Goal: Transaction & Acquisition: Download file/media

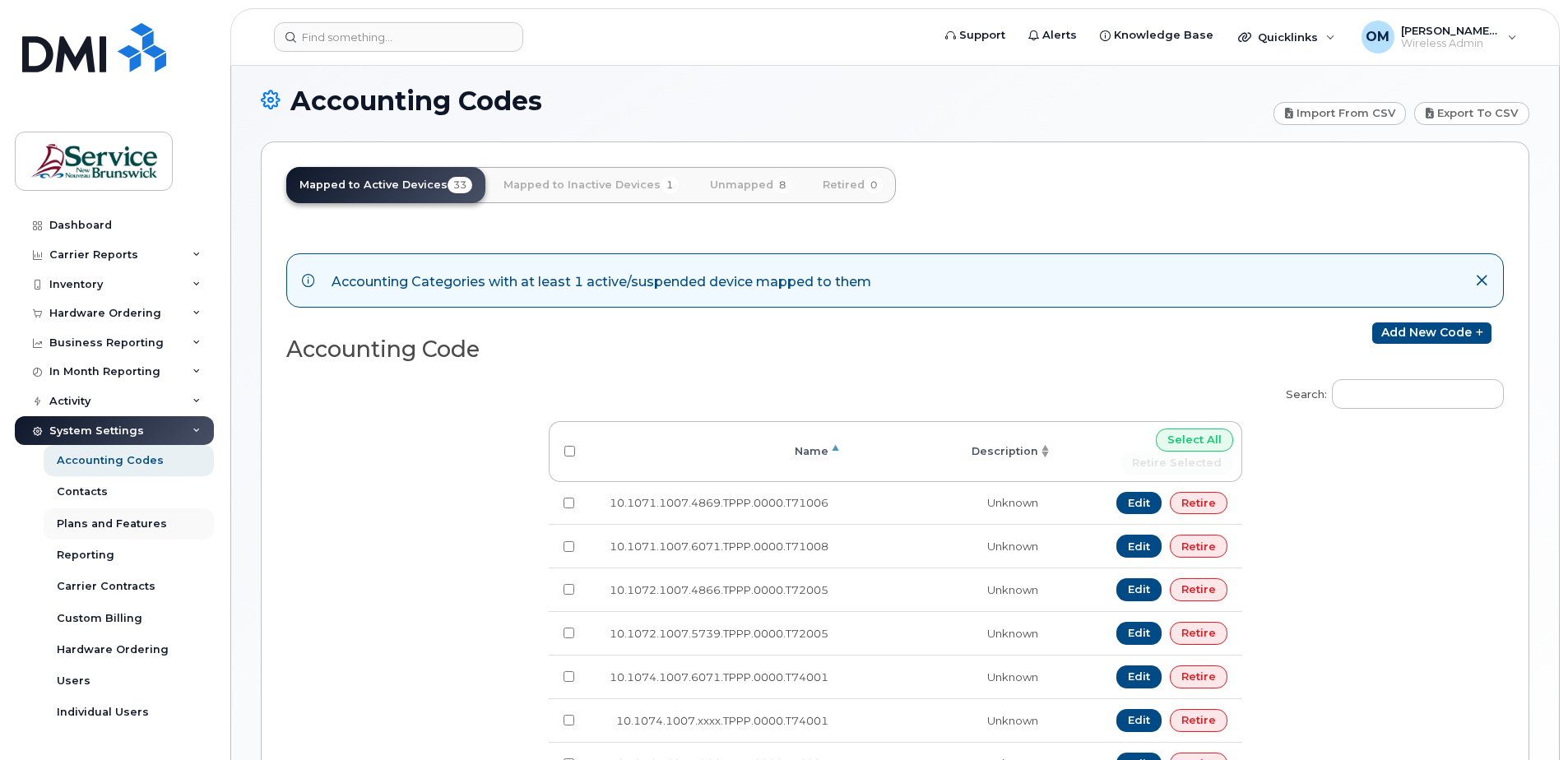
scroll to position [5, 0]
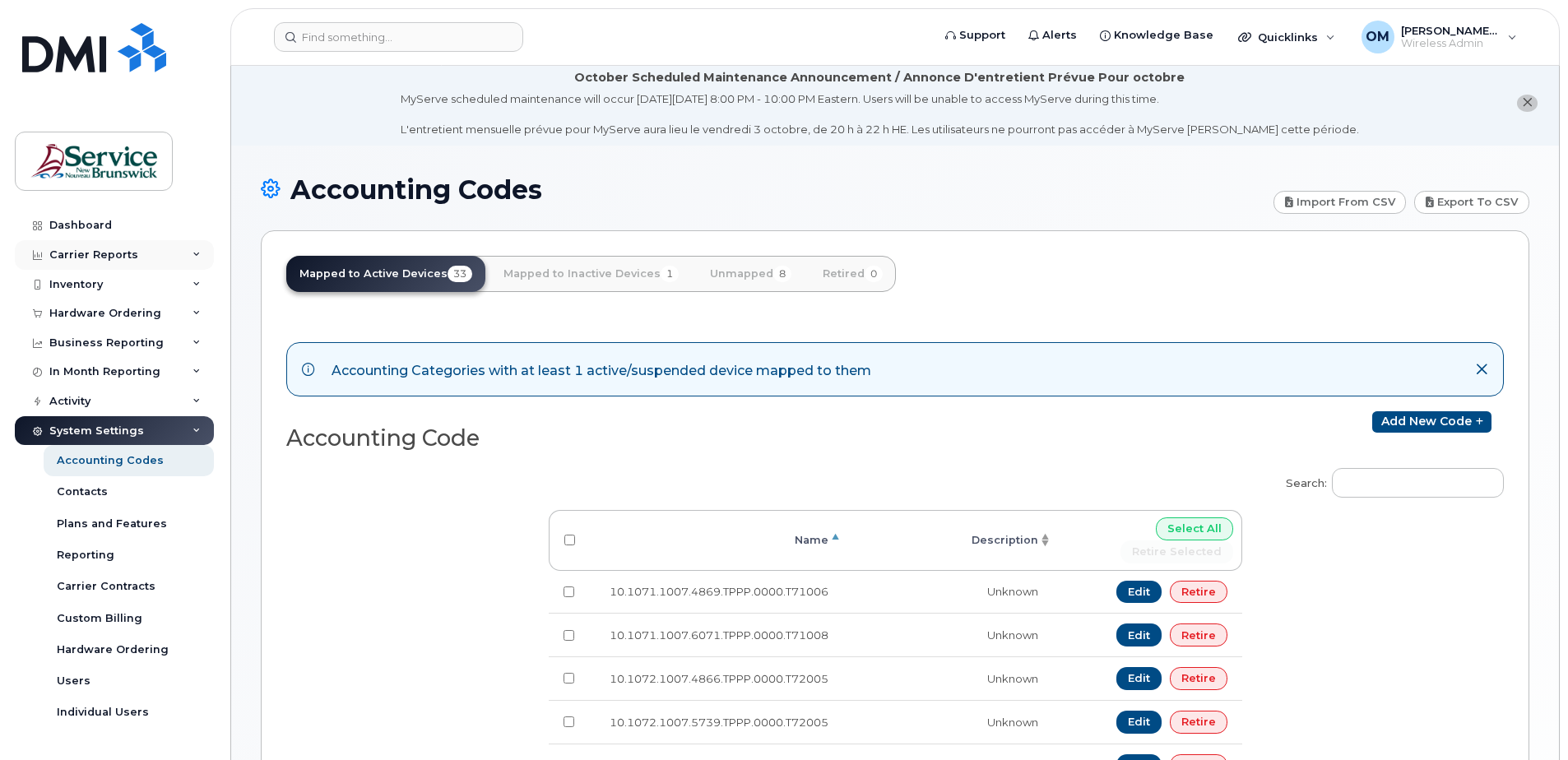
click at [182, 259] on div "Carrier Reports" at bounding box center [115, 254] width 199 height 29
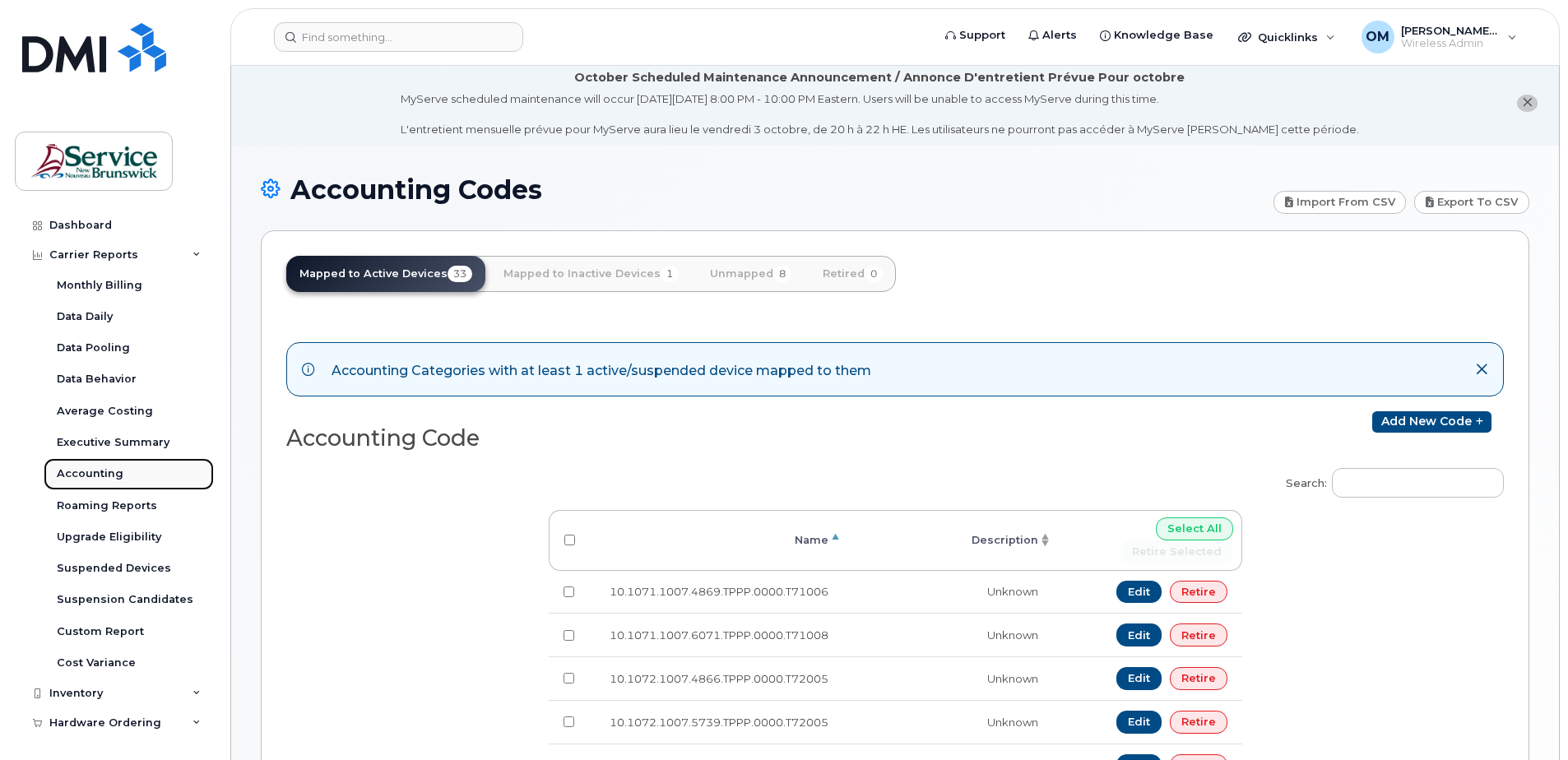
click at [101, 475] on div "Accounting" at bounding box center [90, 474] width 67 height 15
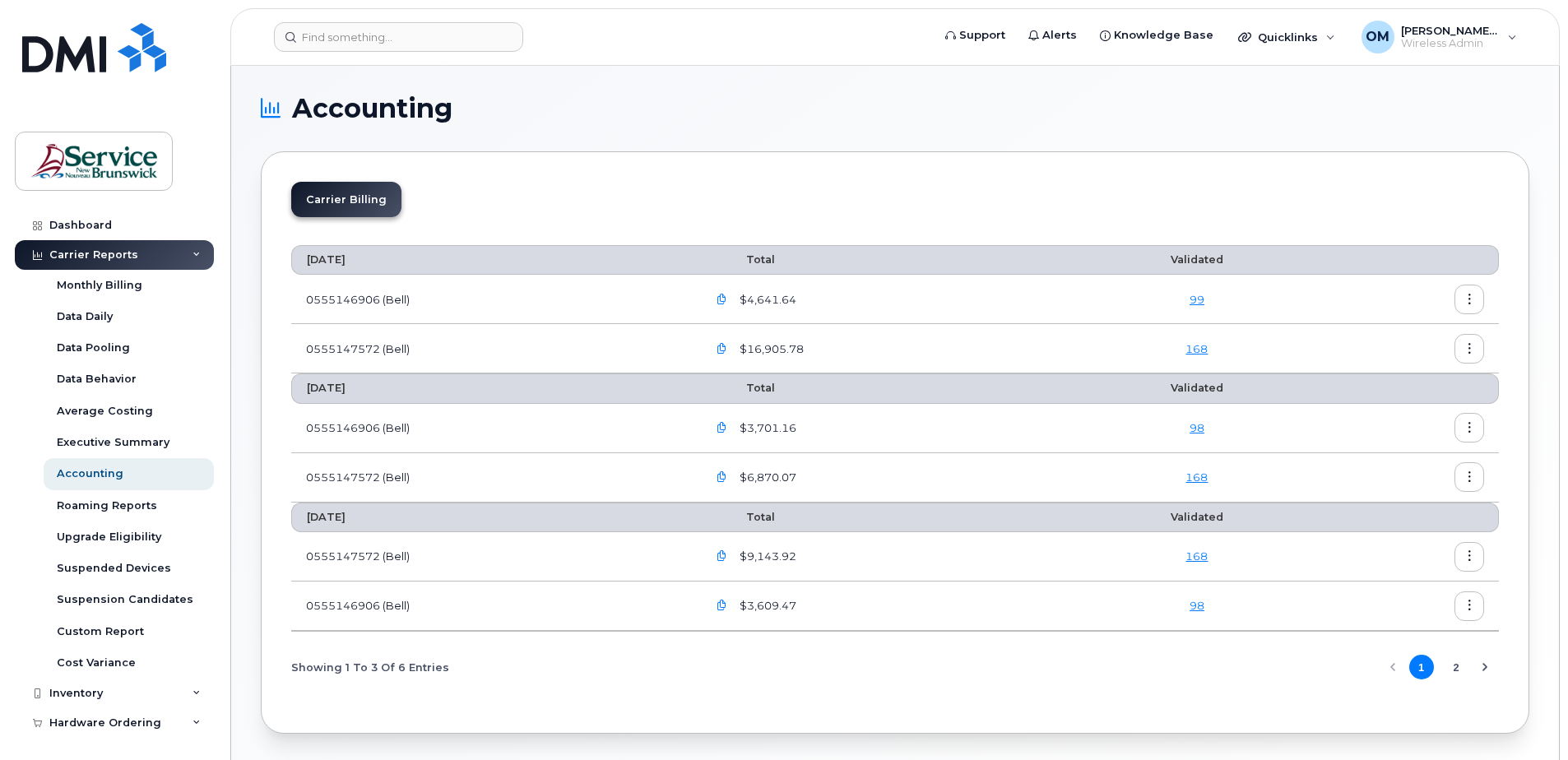
click at [727, 430] on icon "button" at bounding box center [721, 428] width 11 height 11
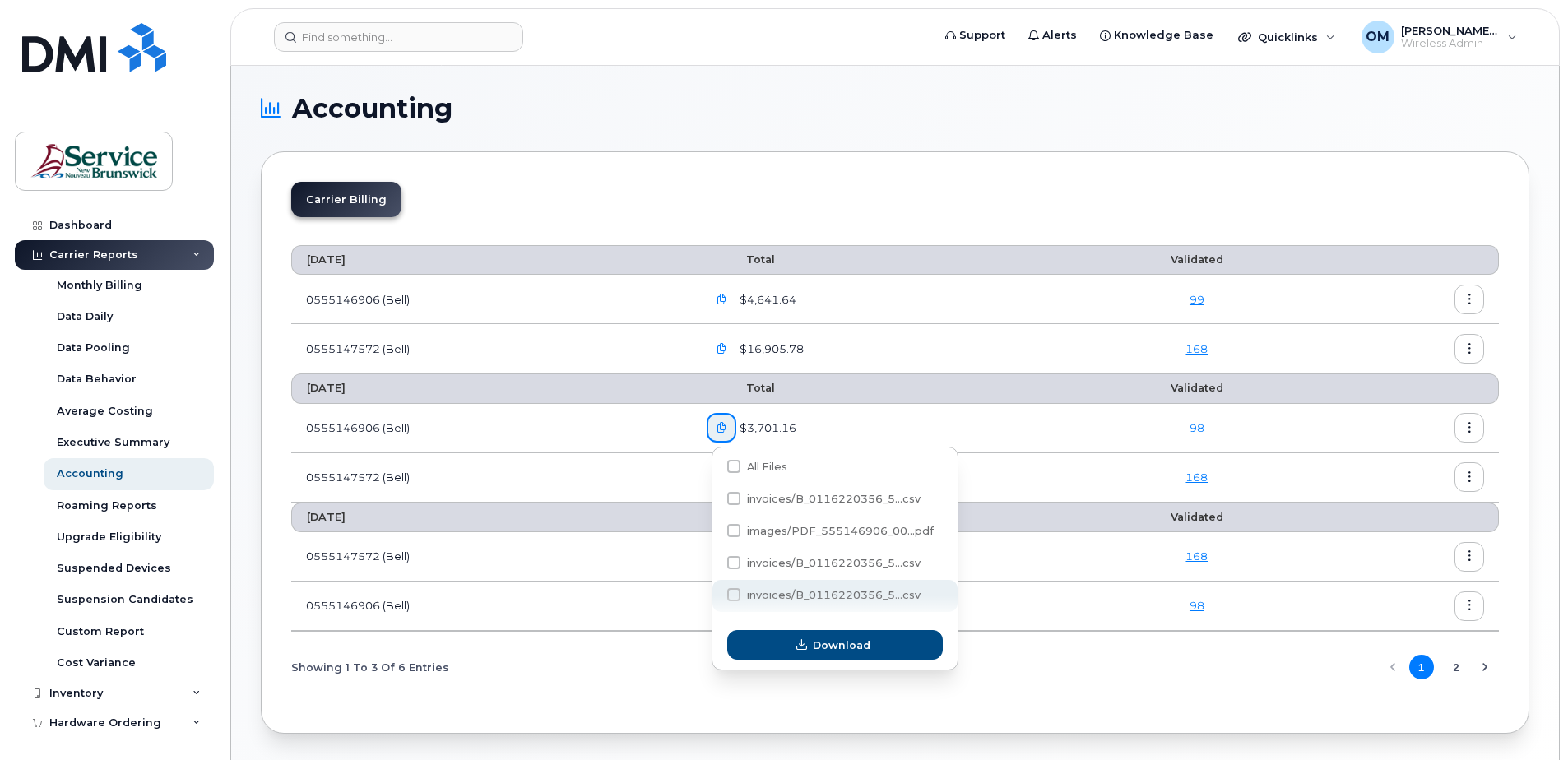
click at [732, 594] on span at bounding box center [734, 595] width 13 height 13
click at [715, 594] on input "invoices/B_0116220356_5...csv" at bounding box center [712, 596] width 8 height 8
checkbox input "true"
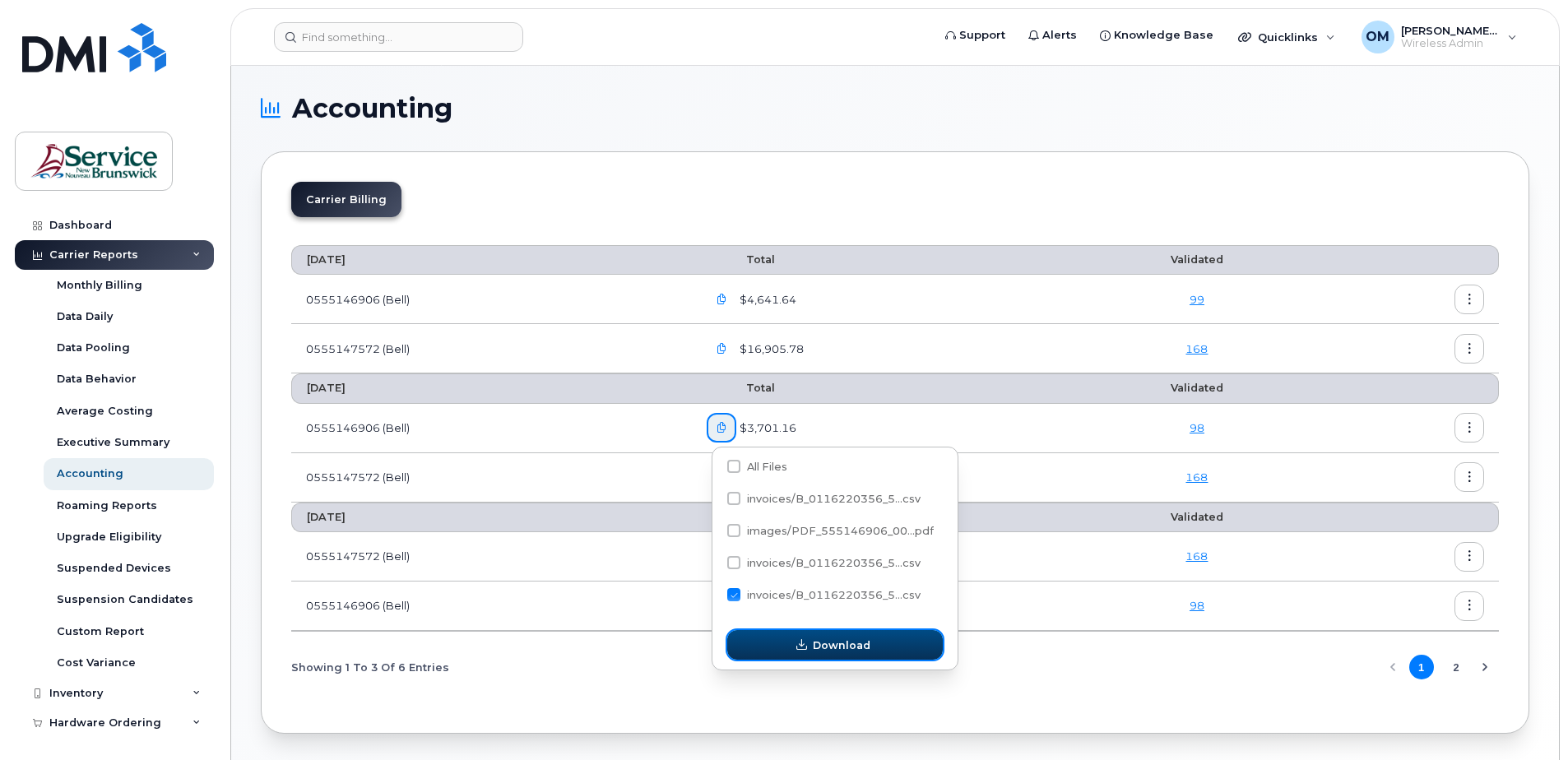
click at [858, 639] on span "Download" at bounding box center [841, 645] width 58 height 16
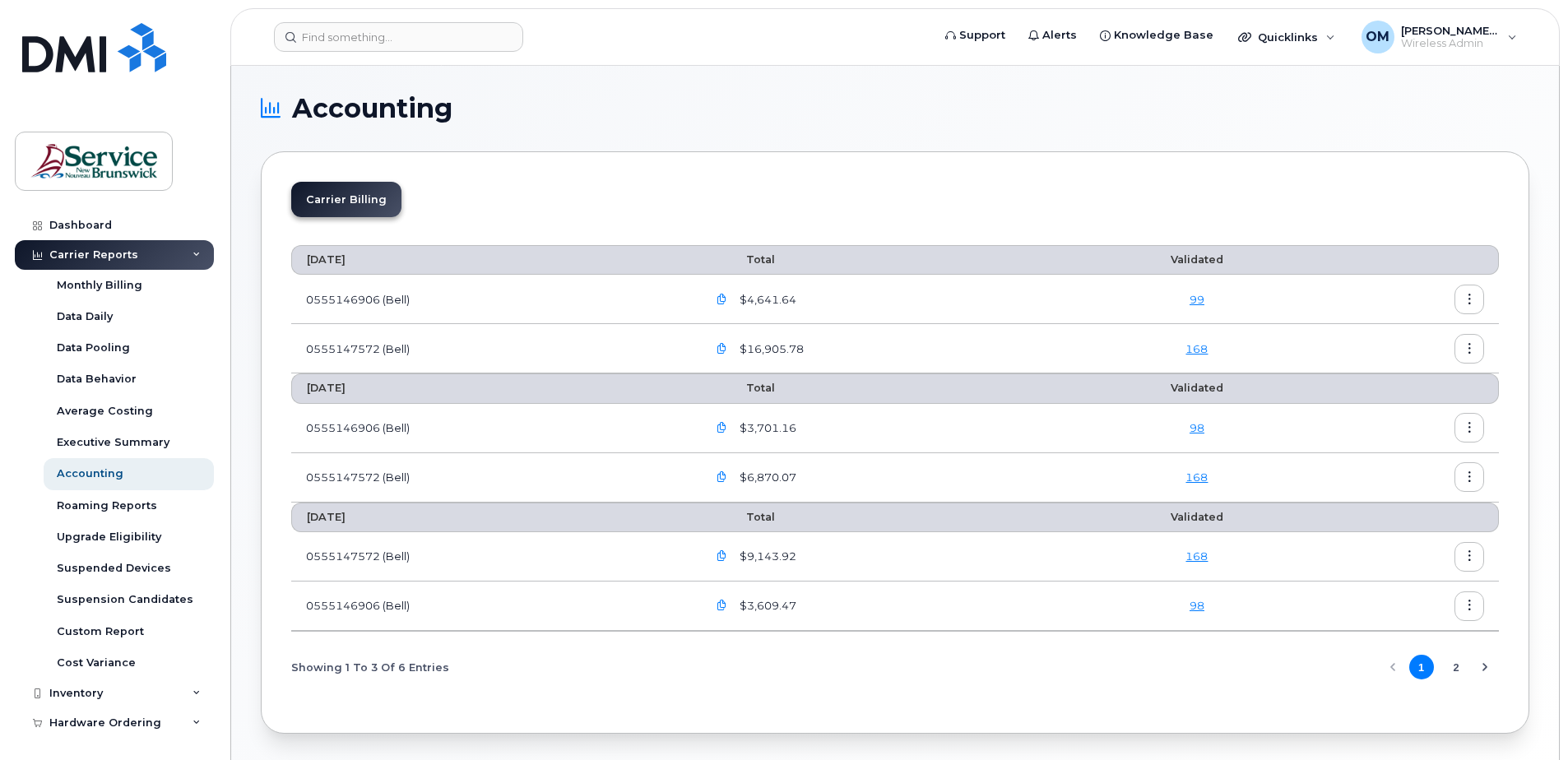
click at [1037, 126] on section "Accounting Carrier Billing [DATE] Total Validated 0555146906 (Bell) $4,641.64 9…" at bounding box center [895, 414] width 1268 height 639
click at [1451, 33] on span "[PERSON_NAME] (DNRED/MRNDE-DAAF/MAAP)" at bounding box center [1450, 31] width 99 height 13
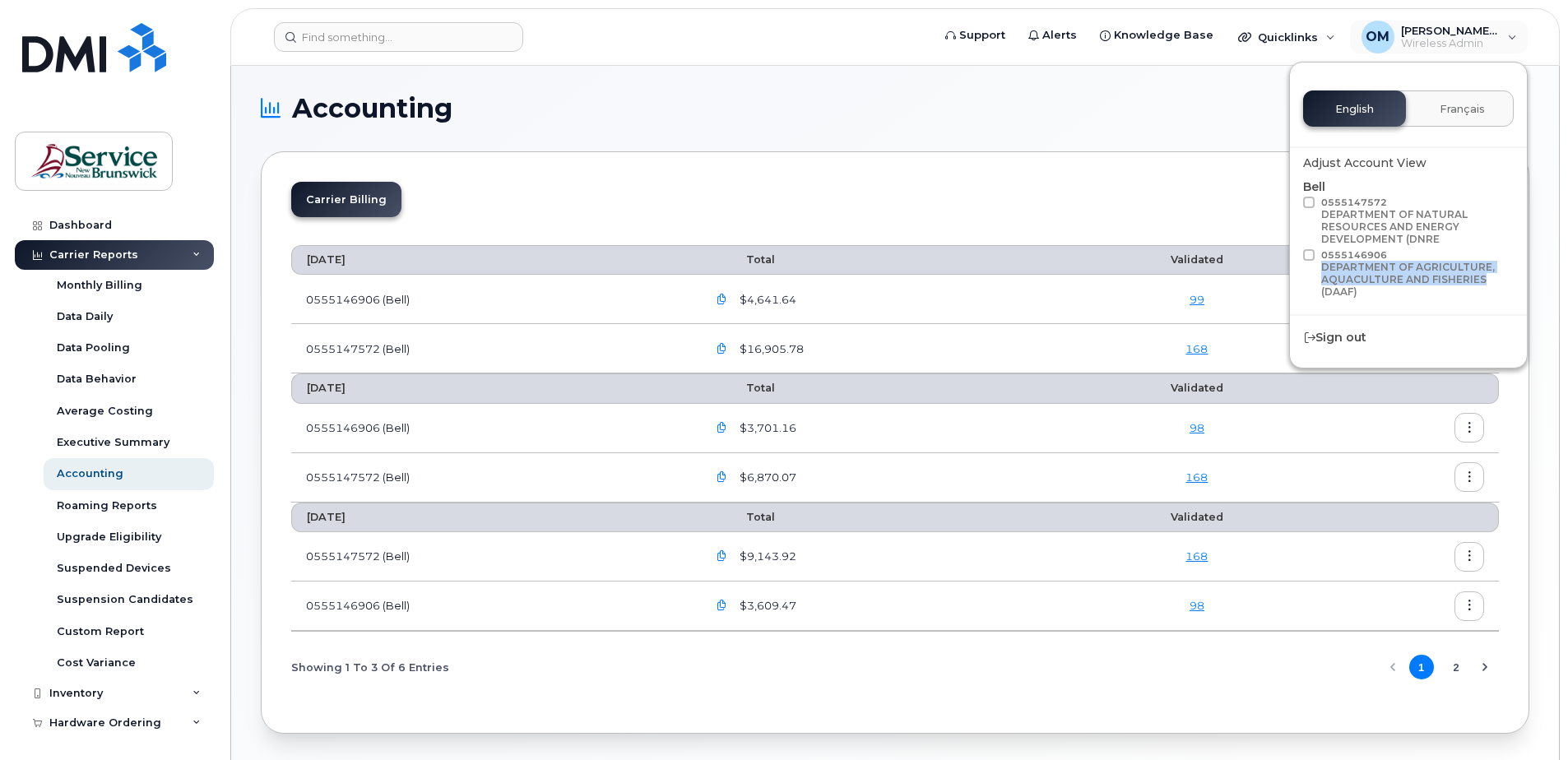
drag, startPoint x: 1324, startPoint y: 267, endPoint x: 1481, endPoint y: 277, distance: 157.3
click at [1481, 277] on div "DEPARTMENT OF AGRICULTURE, AQUACULTURE AND FISHERIES (DAAF)" at bounding box center [1415, 280] width 187 height 37
copy div "DEPARTMENT OF AGRICULTURE, AQUACULTURE AND FISHERIES"
click at [727, 475] on icon "button" at bounding box center [721, 477] width 11 height 11
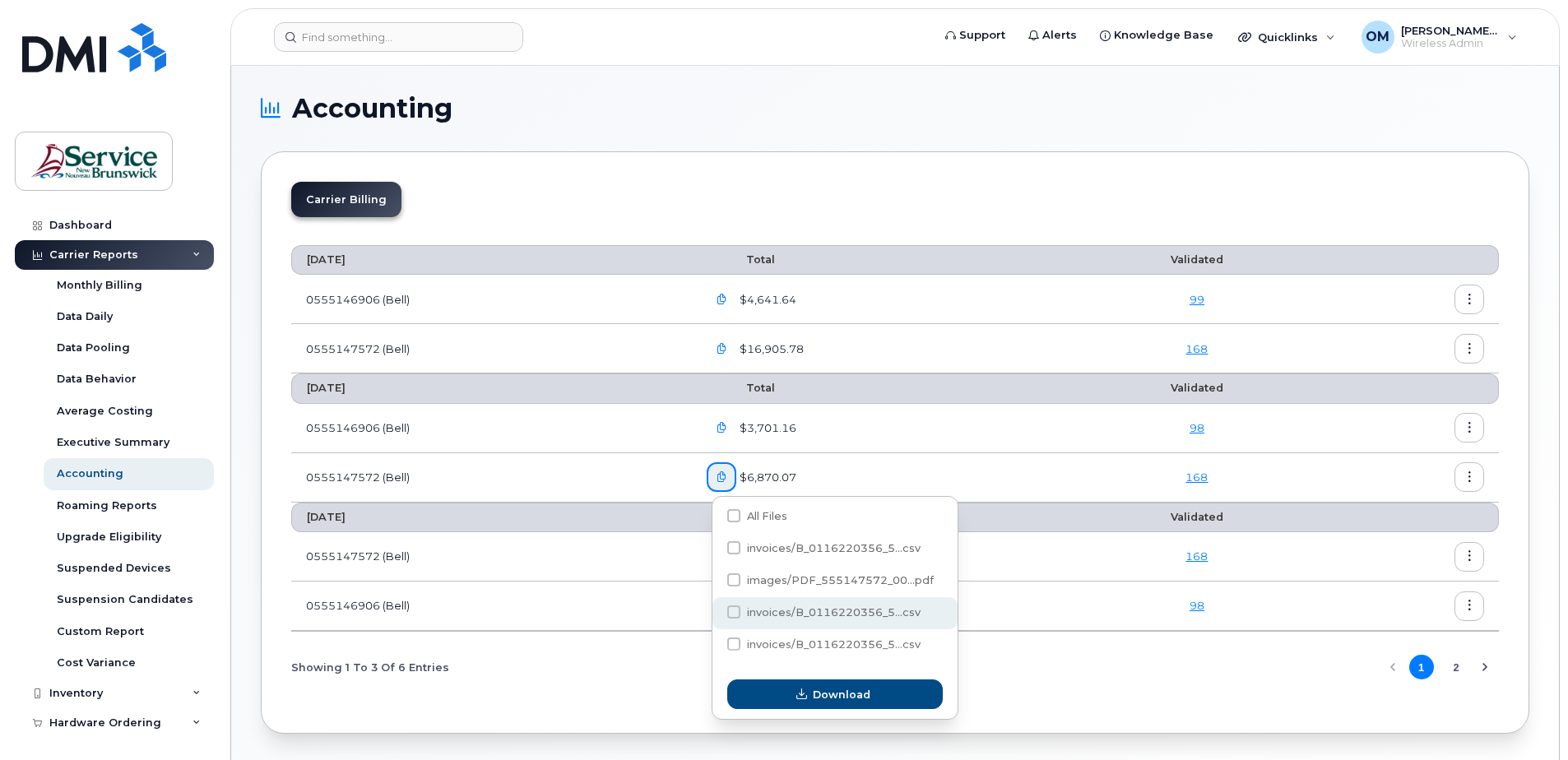
click at [734, 614] on span at bounding box center [734, 613] width 13 height 13
click at [715, 614] on input "invoices/B_0116220356_5...csv" at bounding box center [712, 614] width 8 height 8
checkbox input "true"
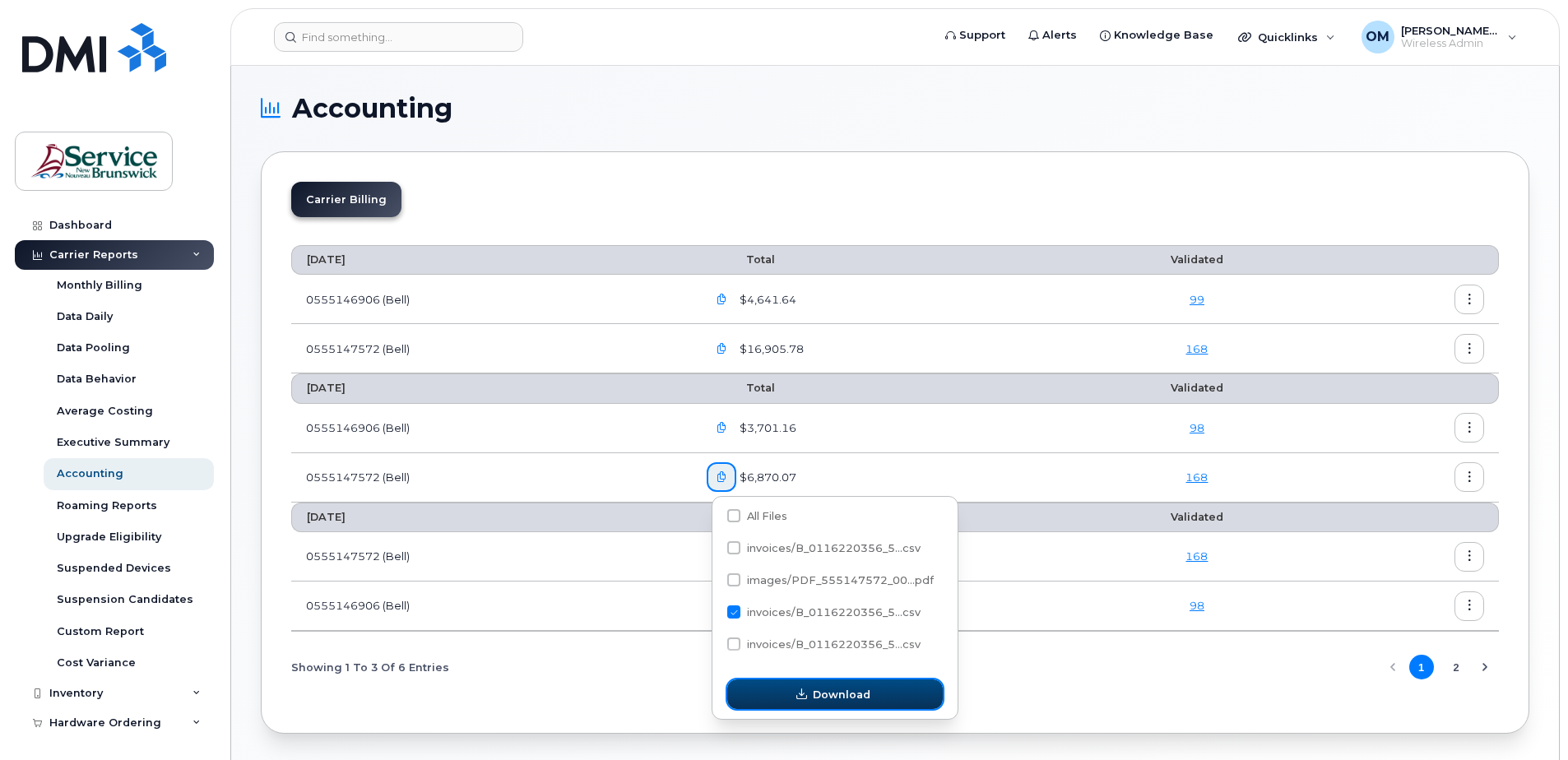
click at [807, 699] on icon "button" at bounding box center [802, 695] width 11 height 11
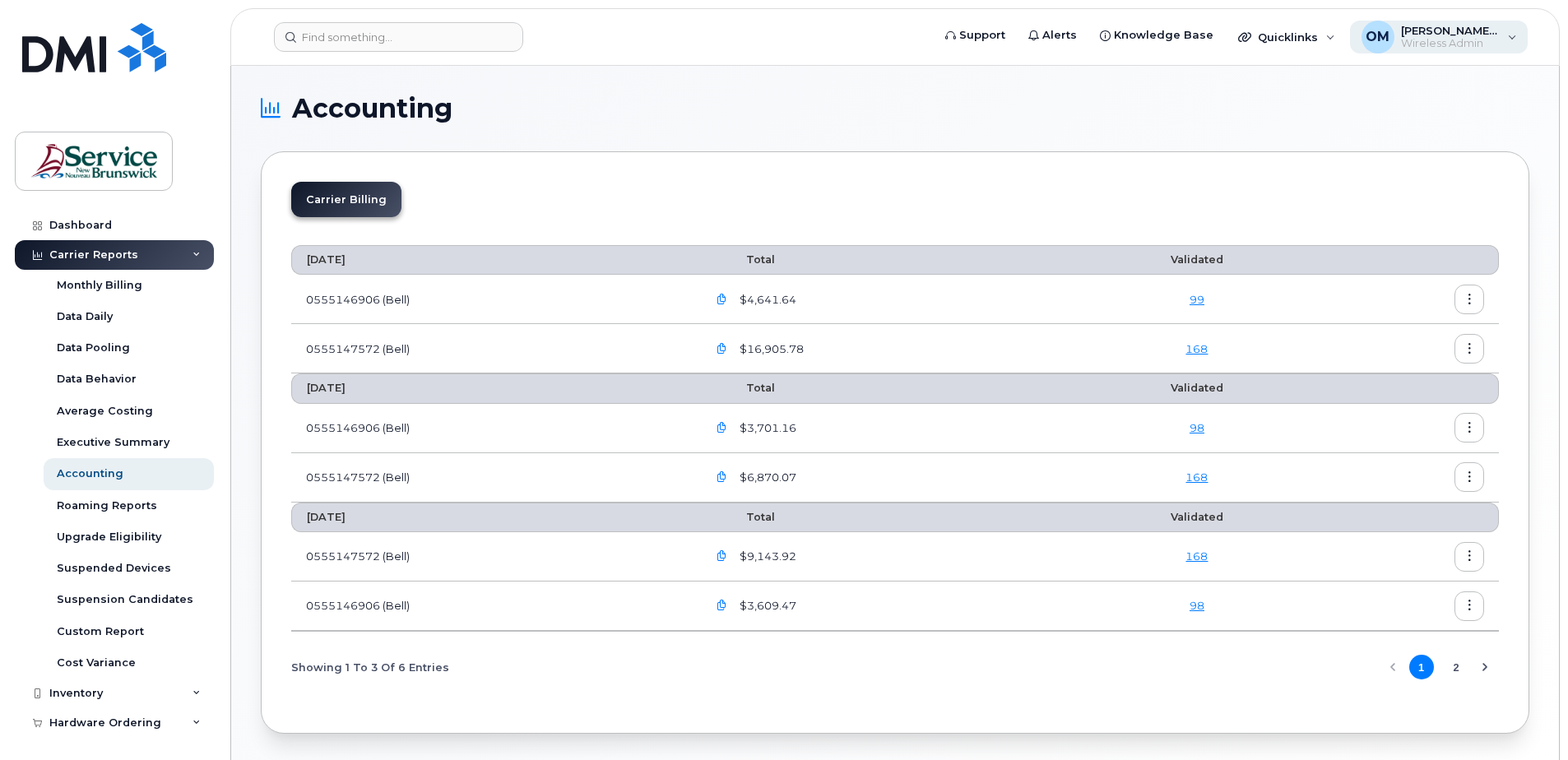
click at [1489, 48] on span "Wireless Admin" at bounding box center [1450, 44] width 99 height 13
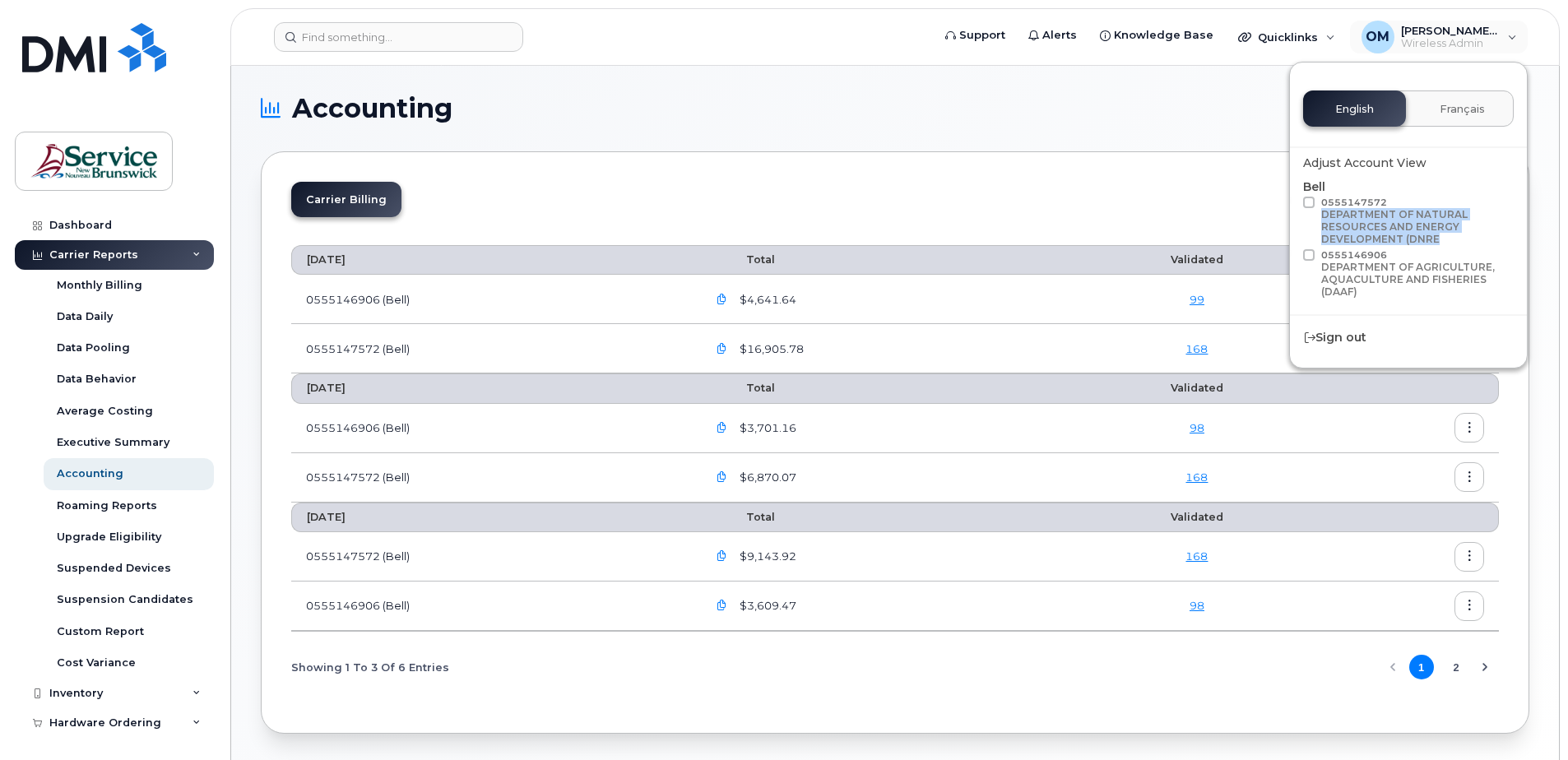
drag, startPoint x: 1323, startPoint y: 213, endPoint x: 1439, endPoint y: 240, distance: 119.1
click at [1439, 240] on div "DEPARTMENT OF NATURAL RESOURCES AND ENERGY DEVELOPMENT (DNRE" at bounding box center [1415, 227] width 187 height 37
copy div "DEPARTMENT OF NATURAL RESOURCES AND ENERGY DEVELOPMENT (DNRE"
drag, startPoint x: 814, startPoint y: 209, endPoint x: 829, endPoint y: 209, distance: 15.0
click at [814, 209] on div "Carrier Billing" at bounding box center [894, 206] width 1207 height 49
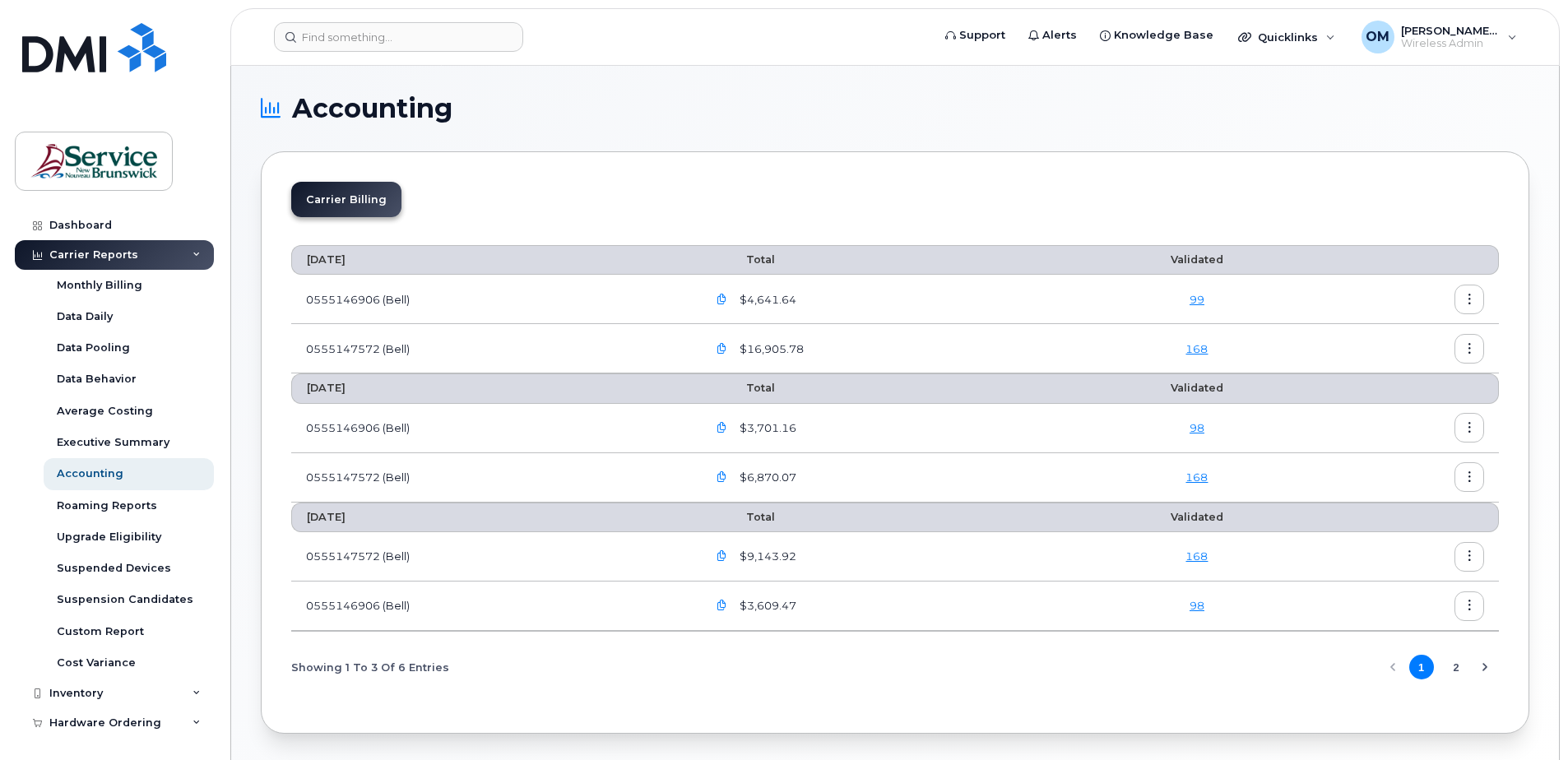
click at [723, 295] on icon "button" at bounding box center [721, 300] width 11 height 11
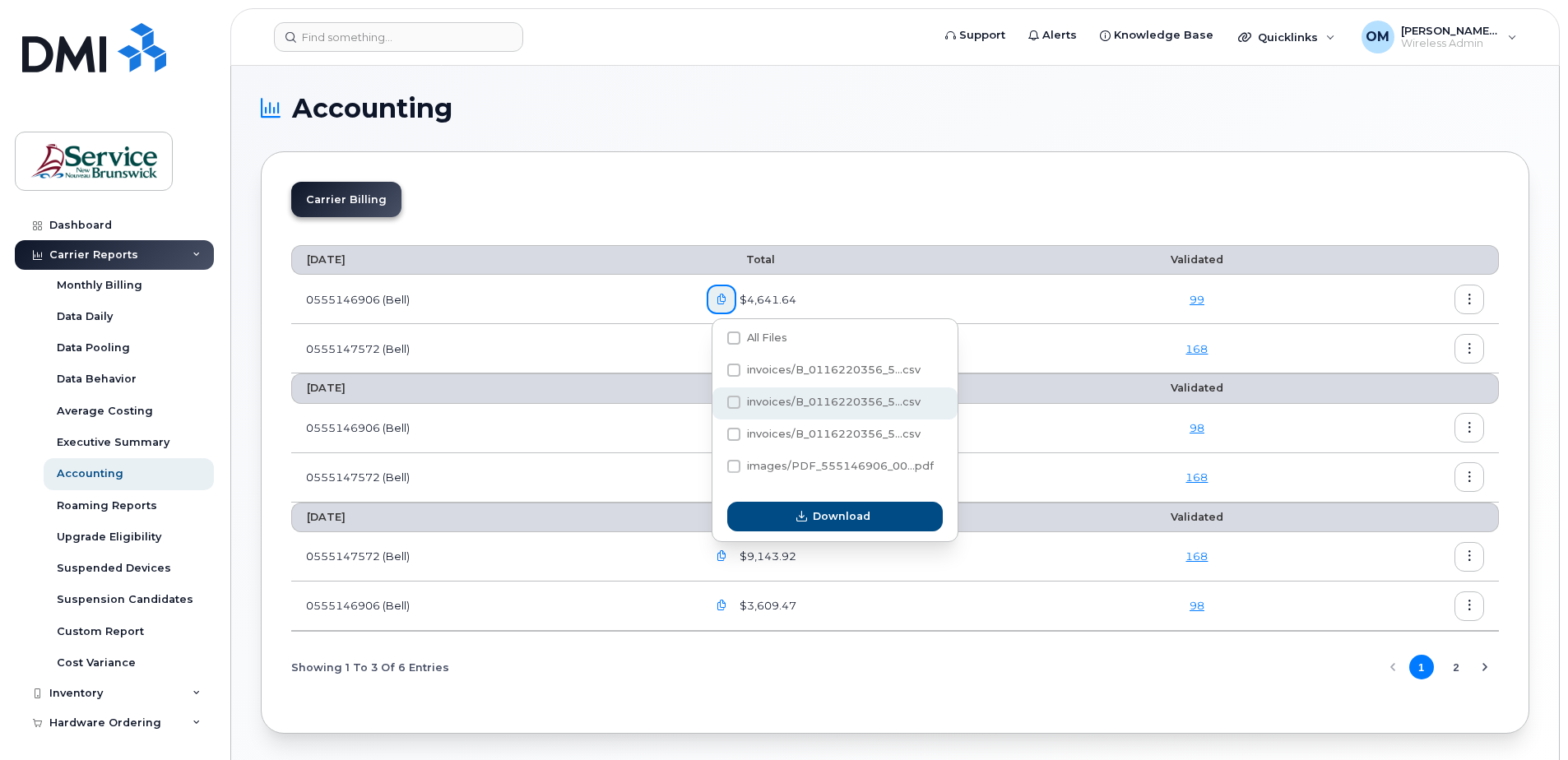
click at [738, 406] on span at bounding box center [734, 403] width 13 height 13
click at [715, 406] on input "invoices/B_0116220356_5...csv" at bounding box center [712, 403] width 8 height 8
checkbox input "true"
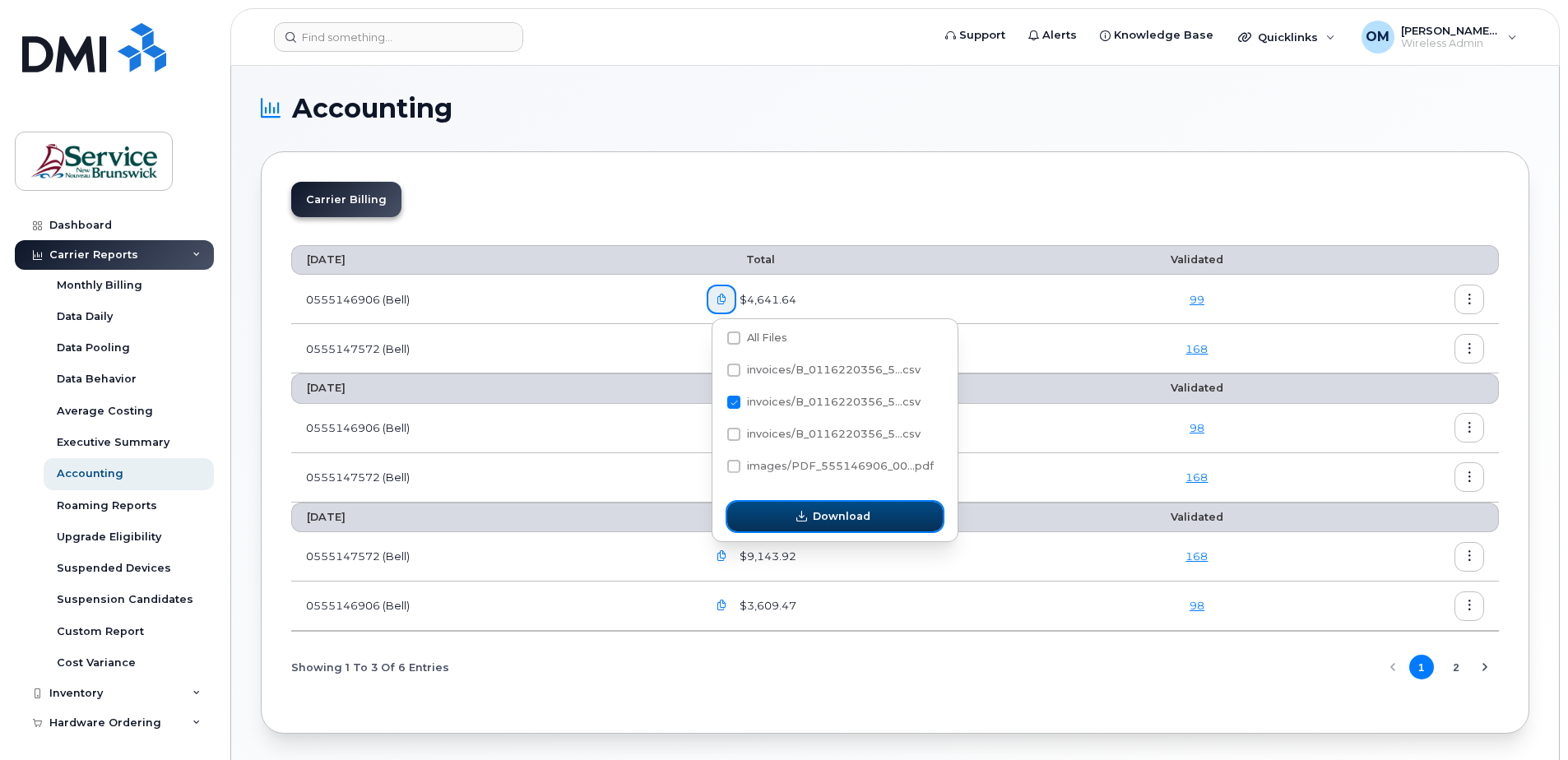
click at [858, 515] on span "Download" at bounding box center [841, 516] width 58 height 16
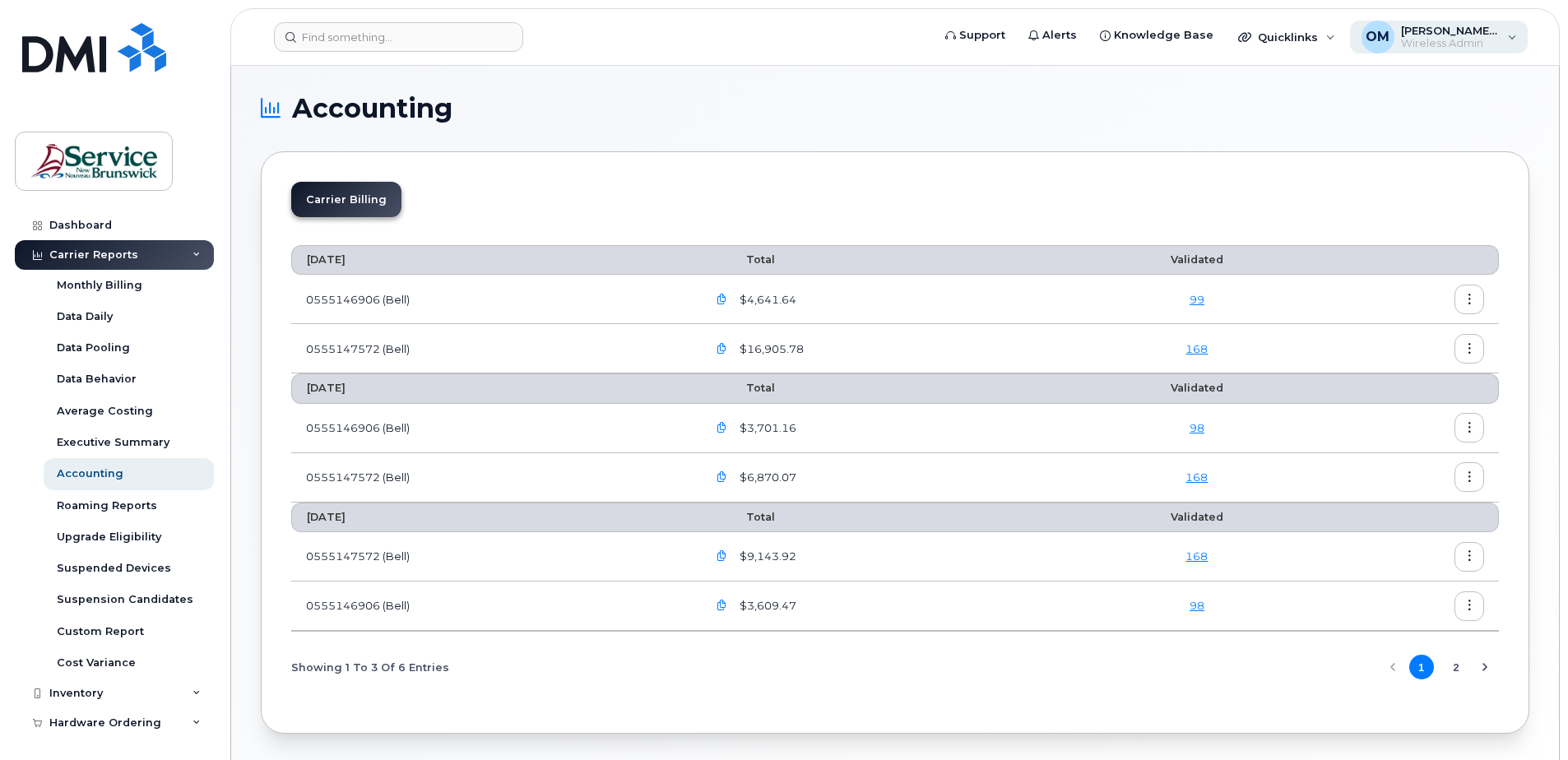
click at [1514, 48] on div "[PERSON_NAME], [PERSON_NAME] (DNRED/MRNDE-DAAF/MAAP) Wireless Admin" at bounding box center [1438, 37] width 178 height 33
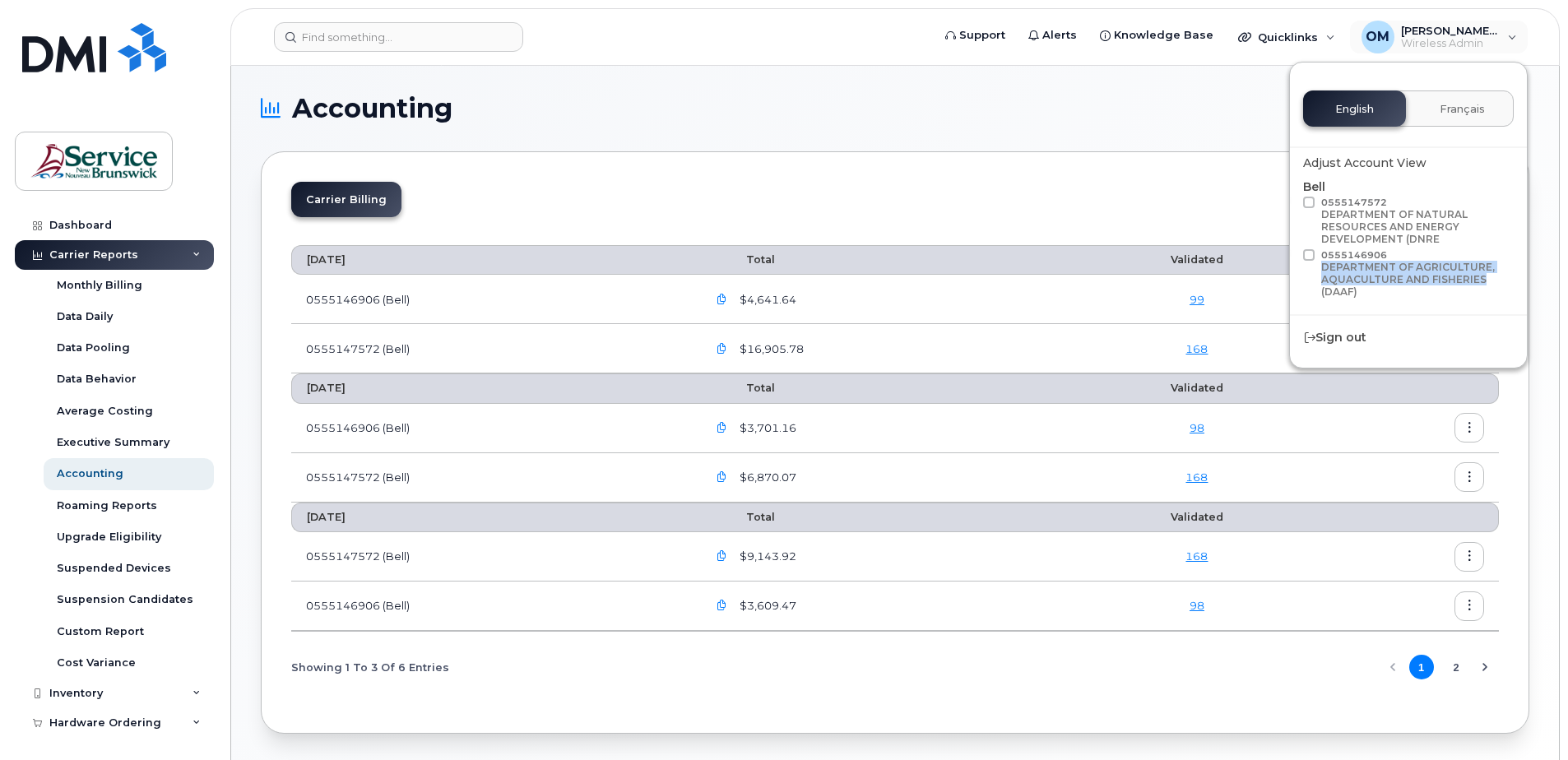
drag, startPoint x: 1324, startPoint y: 267, endPoint x: 1483, endPoint y: 279, distance: 159.5
click at [1483, 279] on div "DEPARTMENT OF AGRICULTURE, AQUACULTURE AND FISHERIES (DAAF)" at bounding box center [1415, 280] width 187 height 37
copy div "DEPARTMENT OF AGRICULTURE, AQUACULTURE AND FISHERIES"
click at [727, 301] on icon "button" at bounding box center [721, 300] width 11 height 11
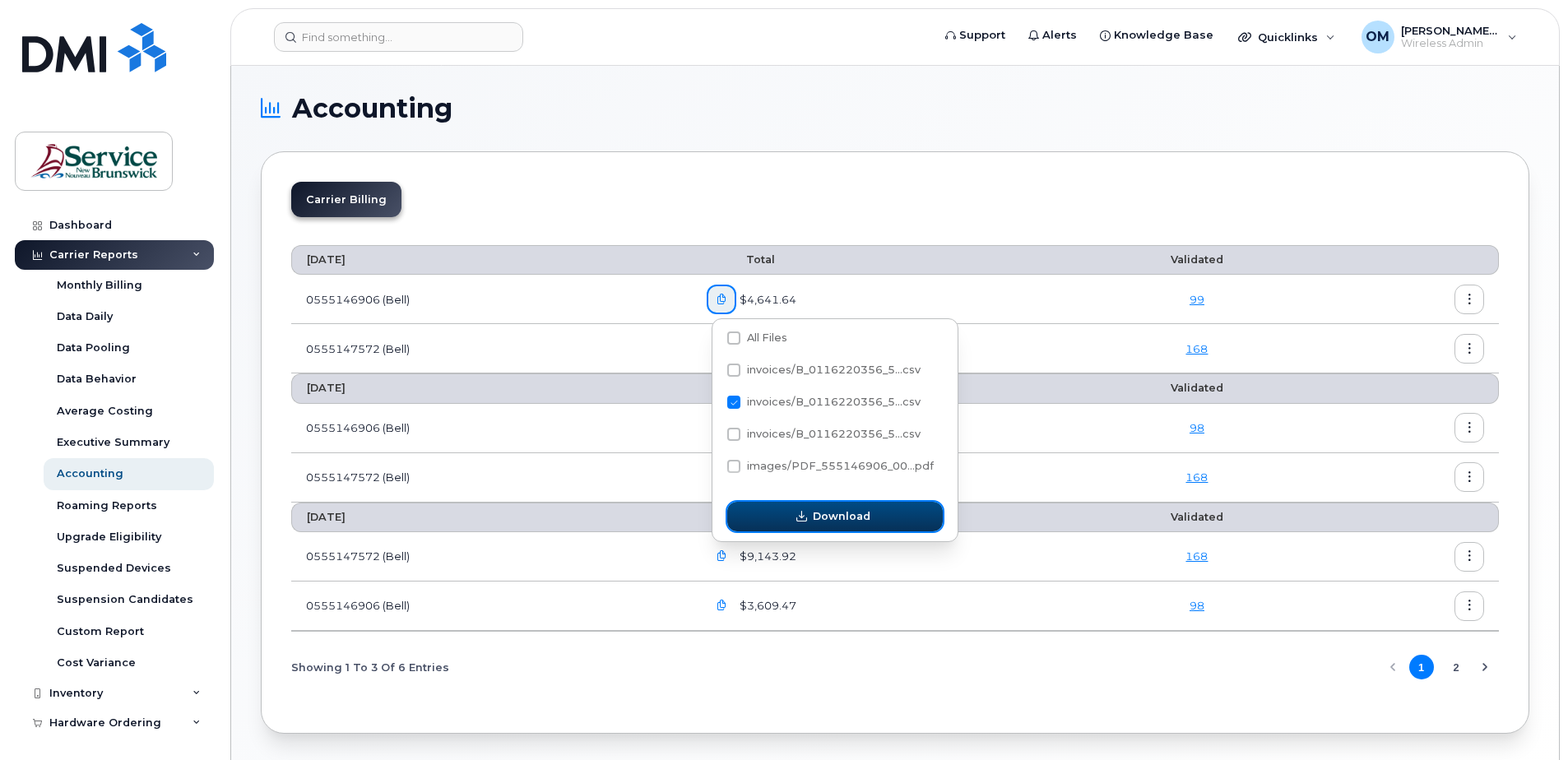
click at [854, 514] on span "Download" at bounding box center [841, 516] width 58 height 16
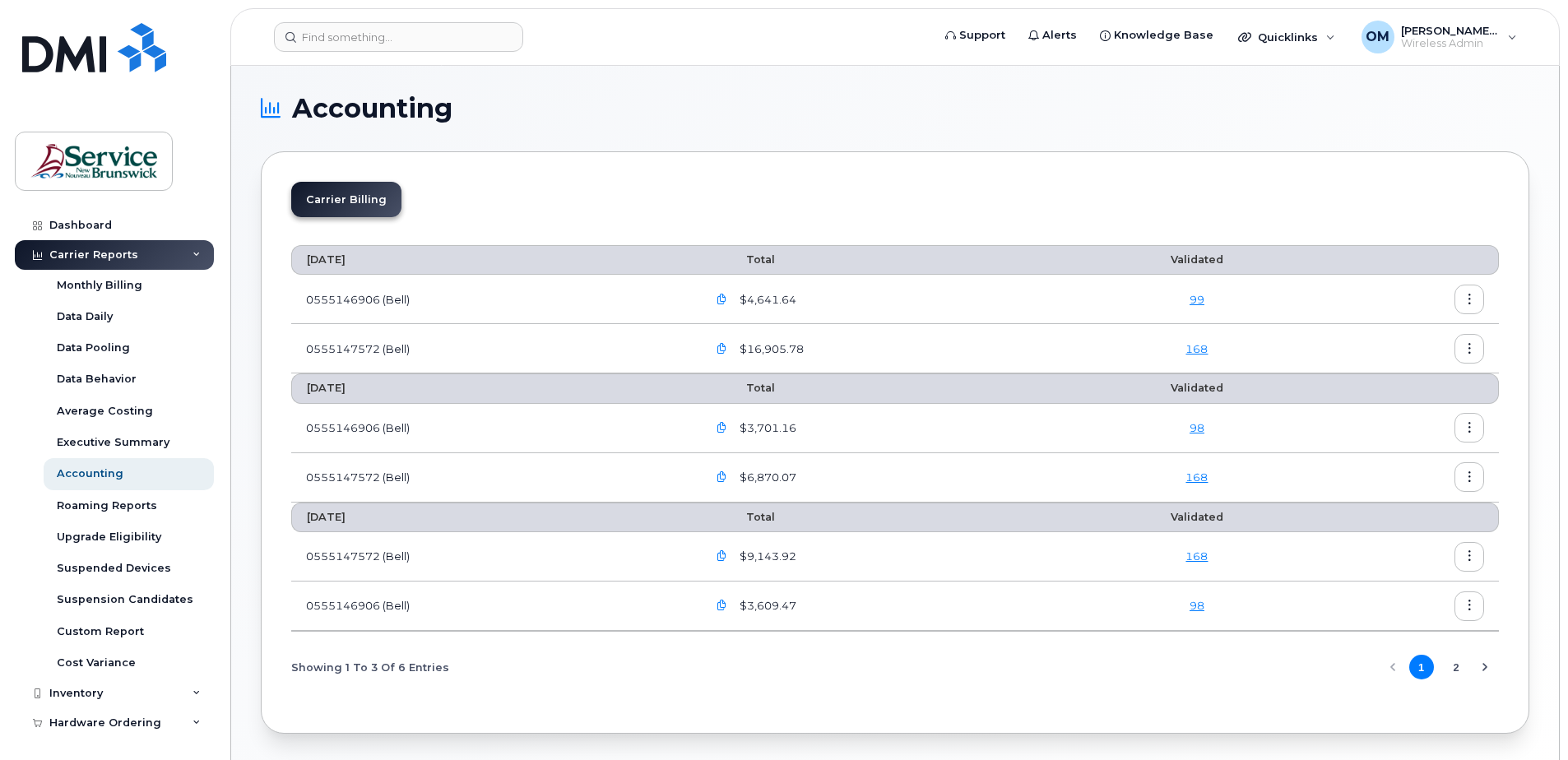
click at [727, 348] on icon "button" at bounding box center [721, 349] width 11 height 11
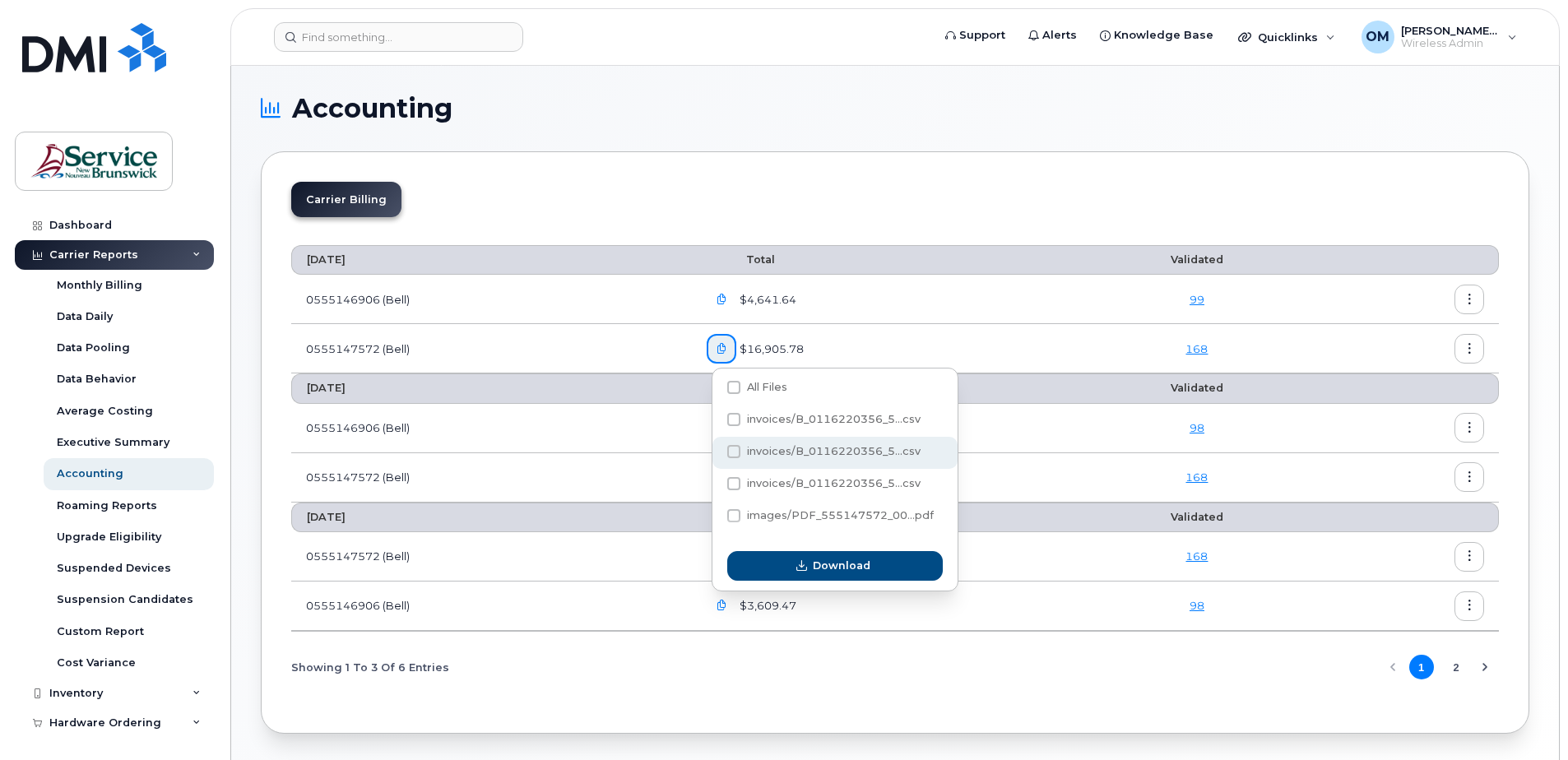
click at [738, 450] on span at bounding box center [734, 452] width 13 height 13
click at [715, 450] on input "invoices/B_0116220356_5...csv" at bounding box center [712, 453] width 8 height 8
checkbox input "true"
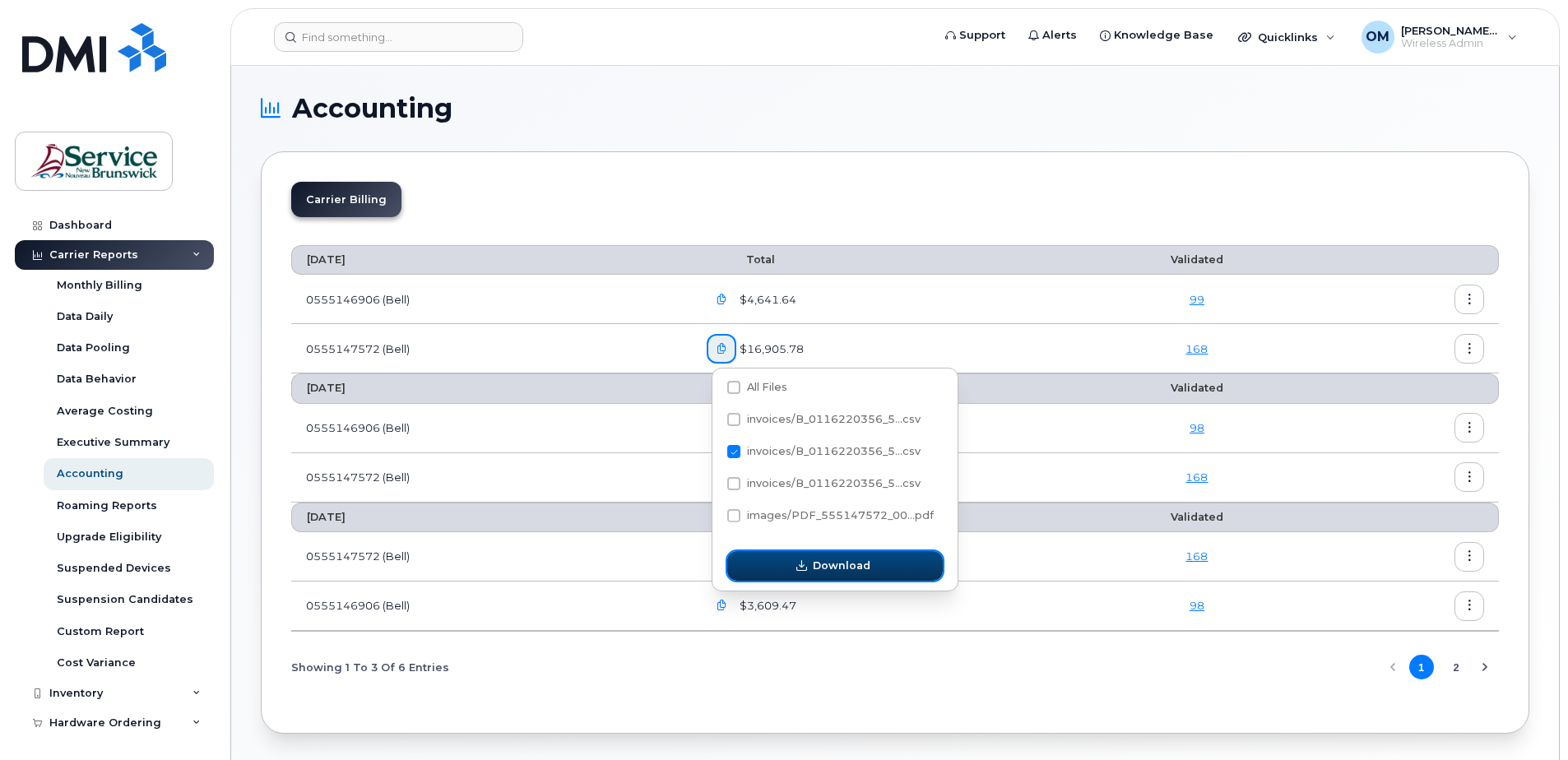
click at [817, 567] on span "Download" at bounding box center [841, 566] width 58 height 16
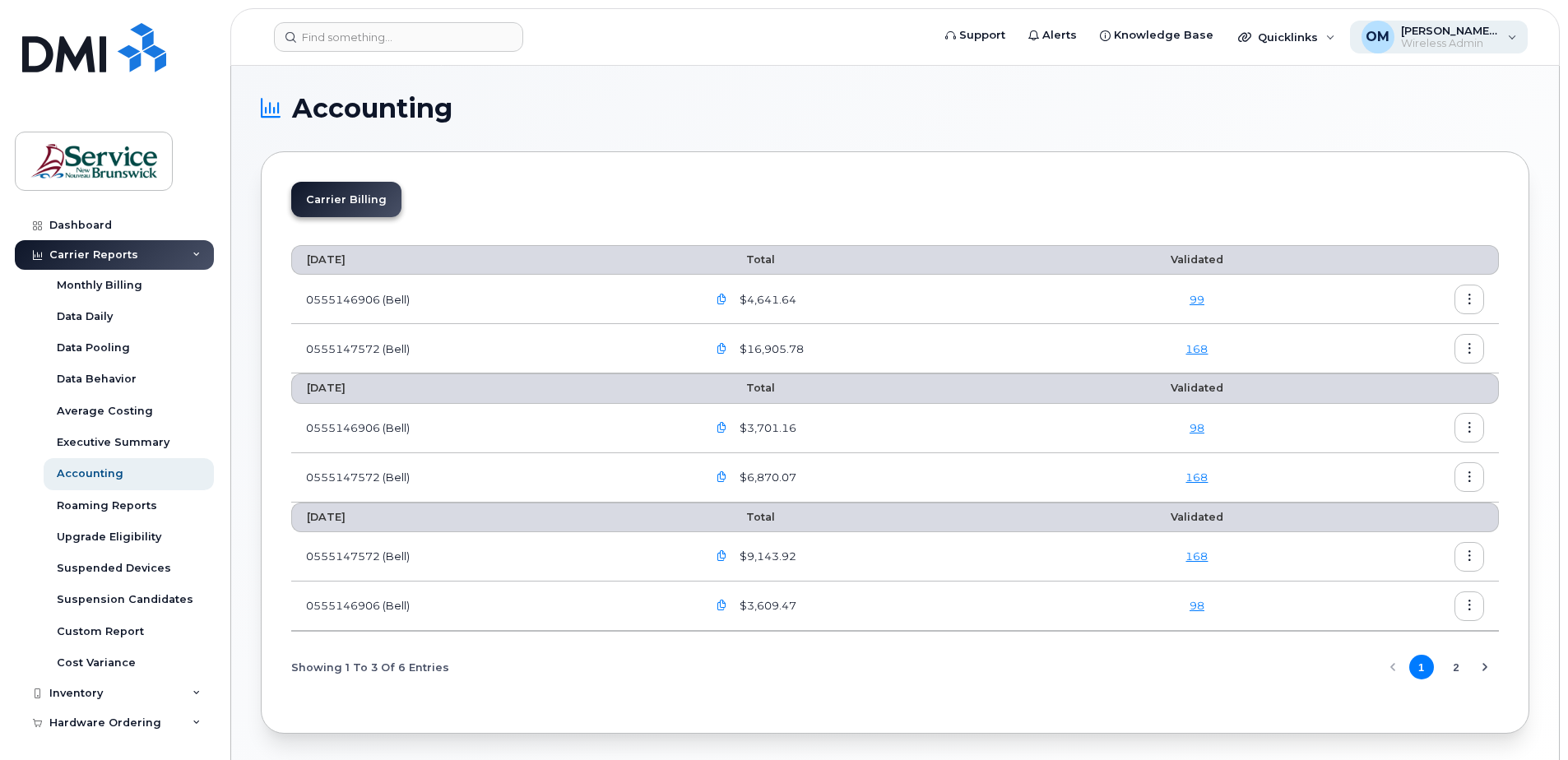
click at [1507, 43] on div "[PERSON_NAME], [PERSON_NAME] (DNRED/MRNDE-DAAF/MAAP) Wireless Admin" at bounding box center [1438, 37] width 178 height 33
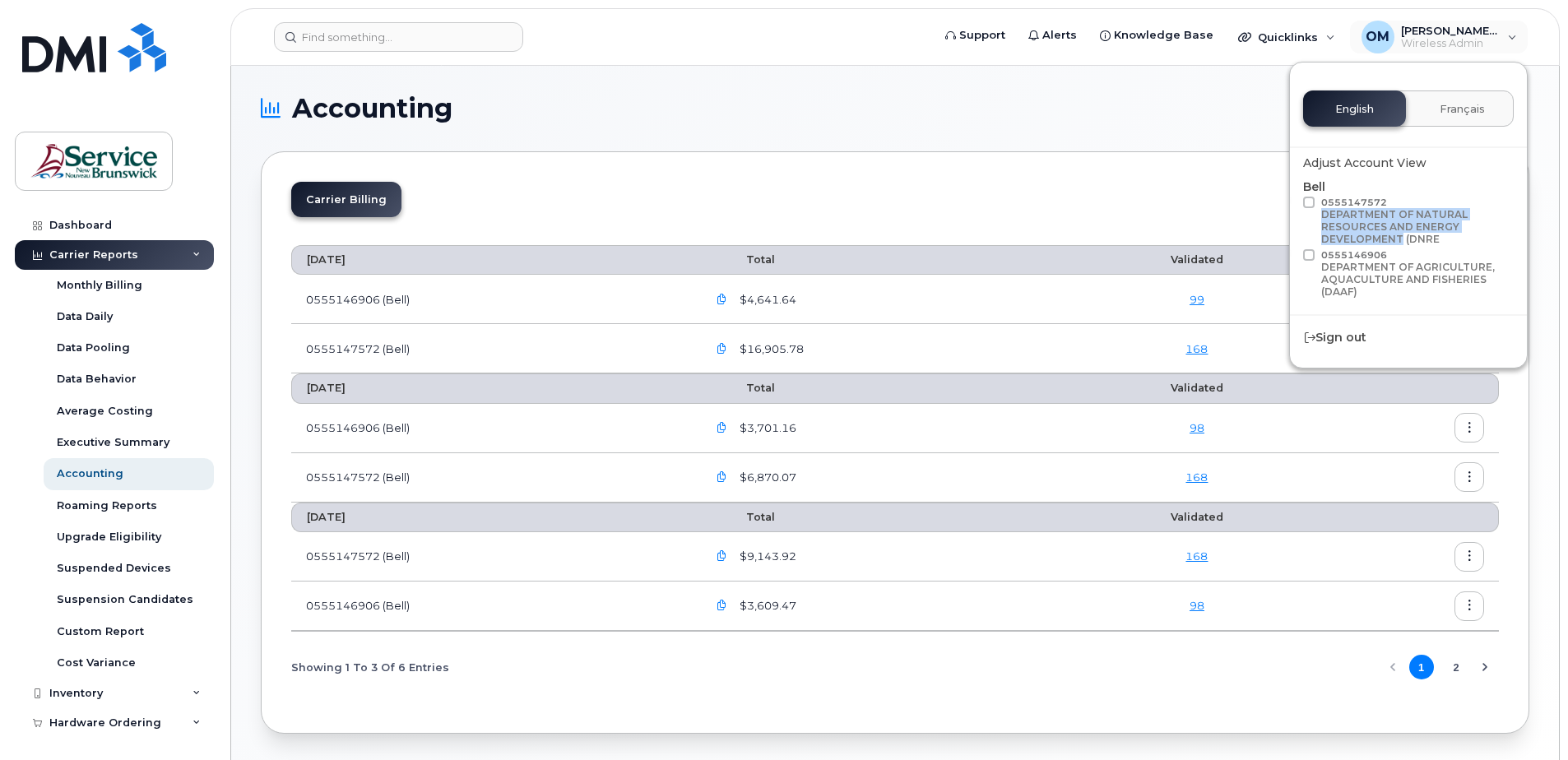
drag, startPoint x: 1320, startPoint y: 214, endPoint x: 1399, endPoint y: 239, distance: 82.9
click at [1399, 239] on label "0555147572 DEPARTMENT OF NATURAL RESOURCES AND ENERGY DEVELOPMENT (DNRE" at bounding box center [1406, 223] width 206 height 52
copy div "DEPARTMENT OF NATURAL RESOURCES AND ENERGY DEVELOPMENT"
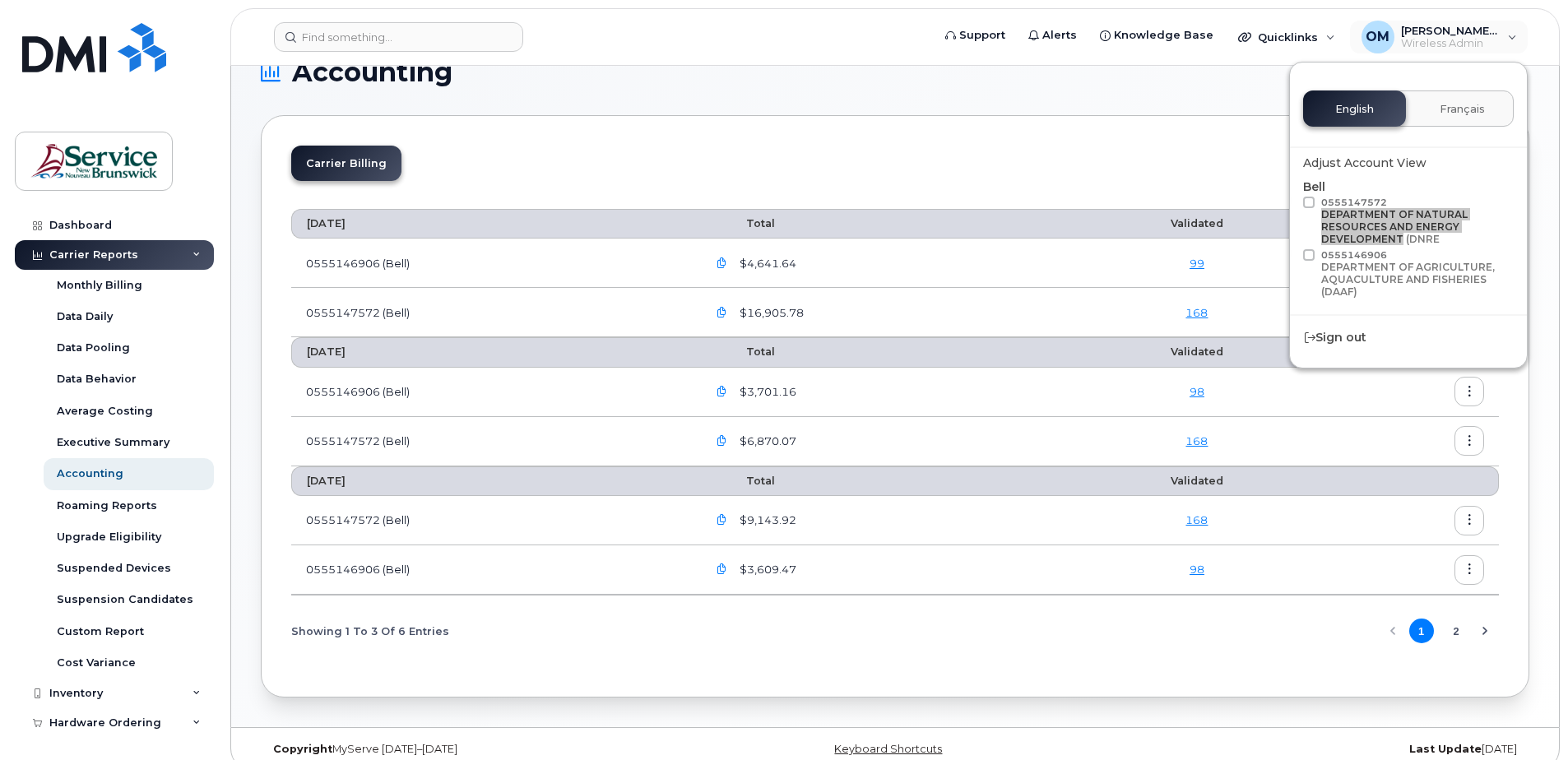
scroll to position [56, 0]
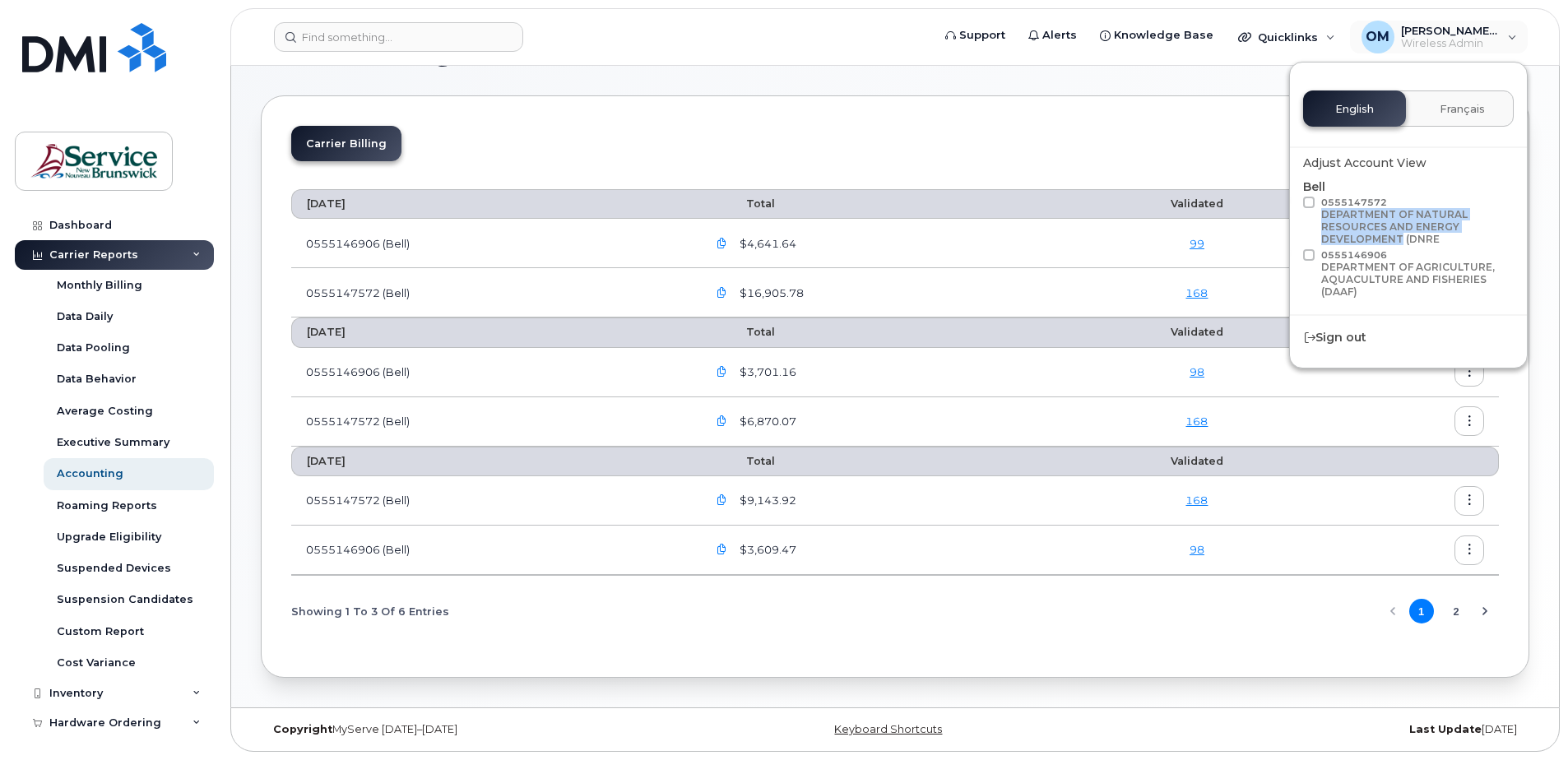
click at [727, 496] on icon "button" at bounding box center [721, 501] width 11 height 11
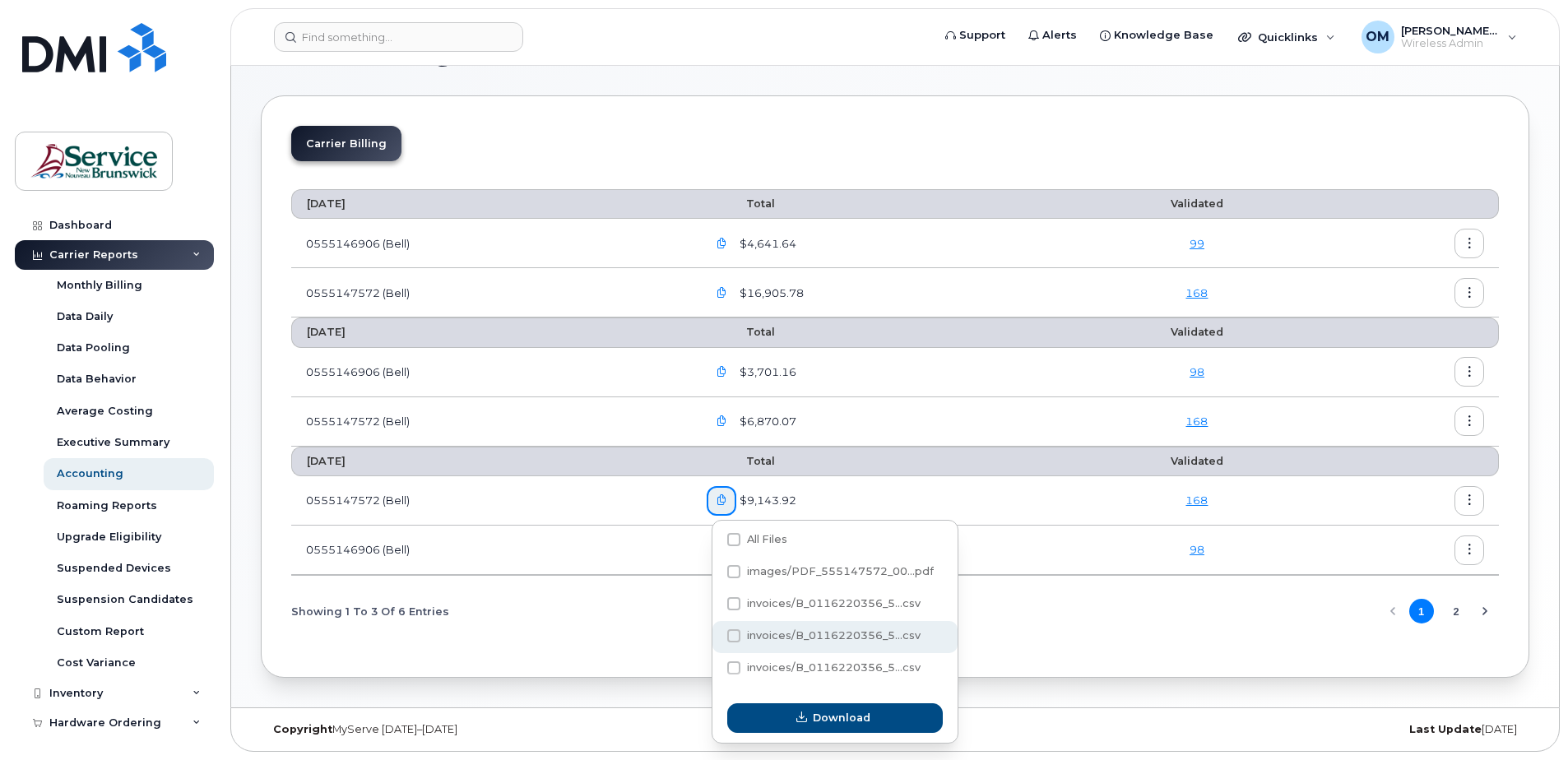
click at [735, 636] on span at bounding box center [734, 636] width 13 height 13
click at [715, 636] on input "invoices/B_0116220356_5...csv" at bounding box center [712, 637] width 8 height 8
checkbox input "true"
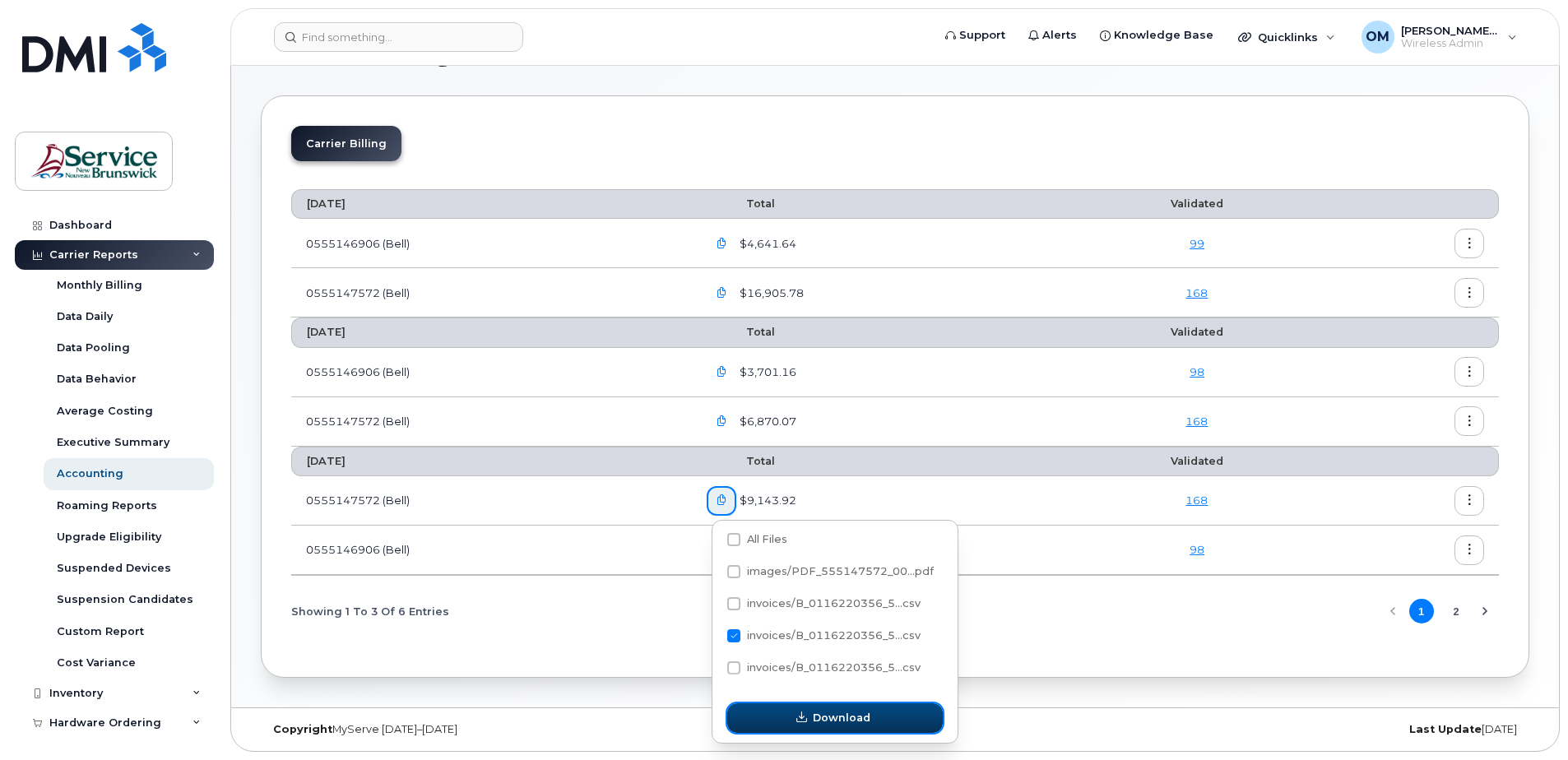
click at [822, 724] on span "Download" at bounding box center [841, 717] width 58 height 16
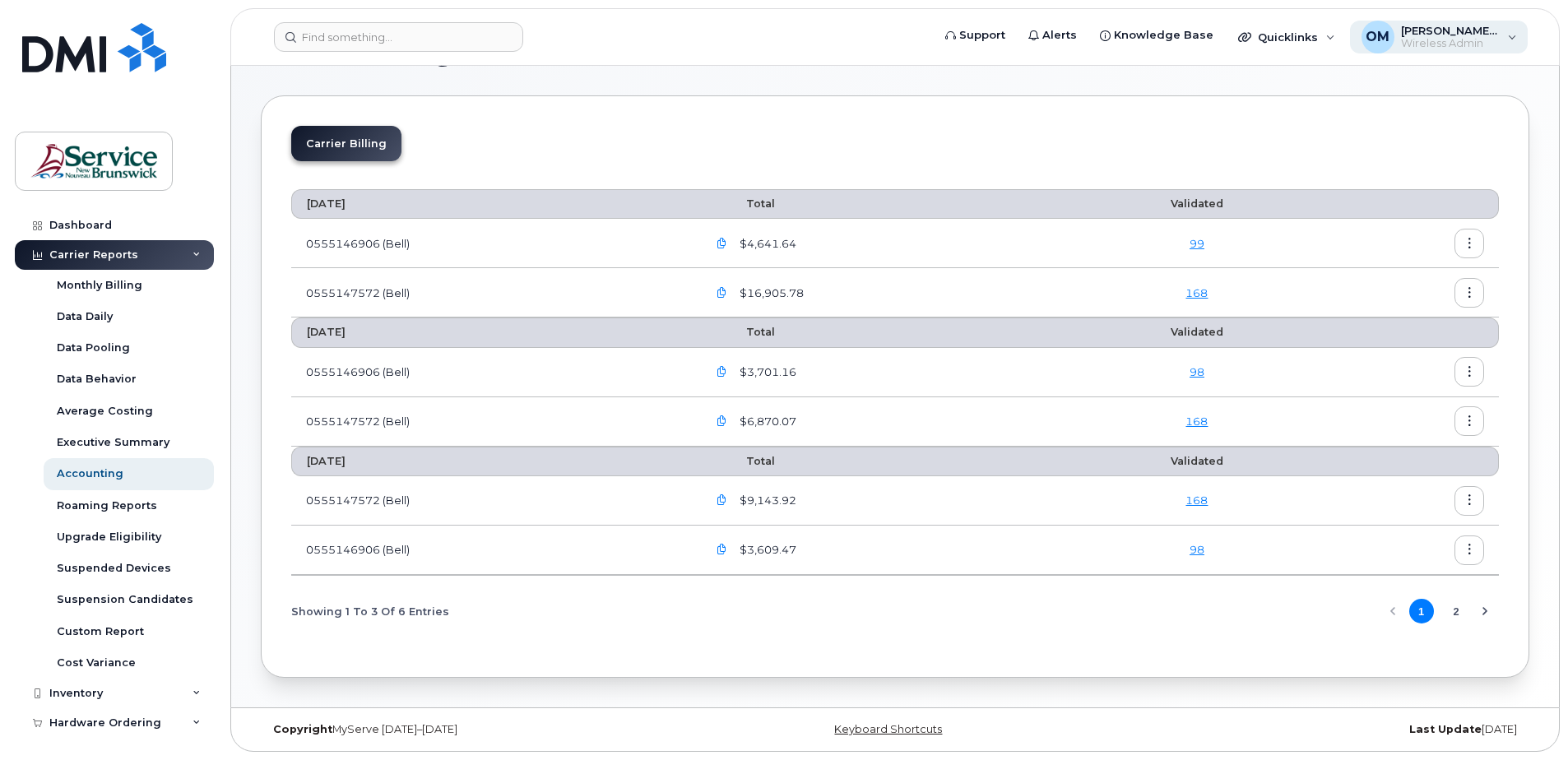
click at [1520, 40] on div "[PERSON_NAME], [PERSON_NAME] (DNRED/MRNDE-DAAF/MAAP) Wireless Admin" at bounding box center [1438, 37] width 178 height 33
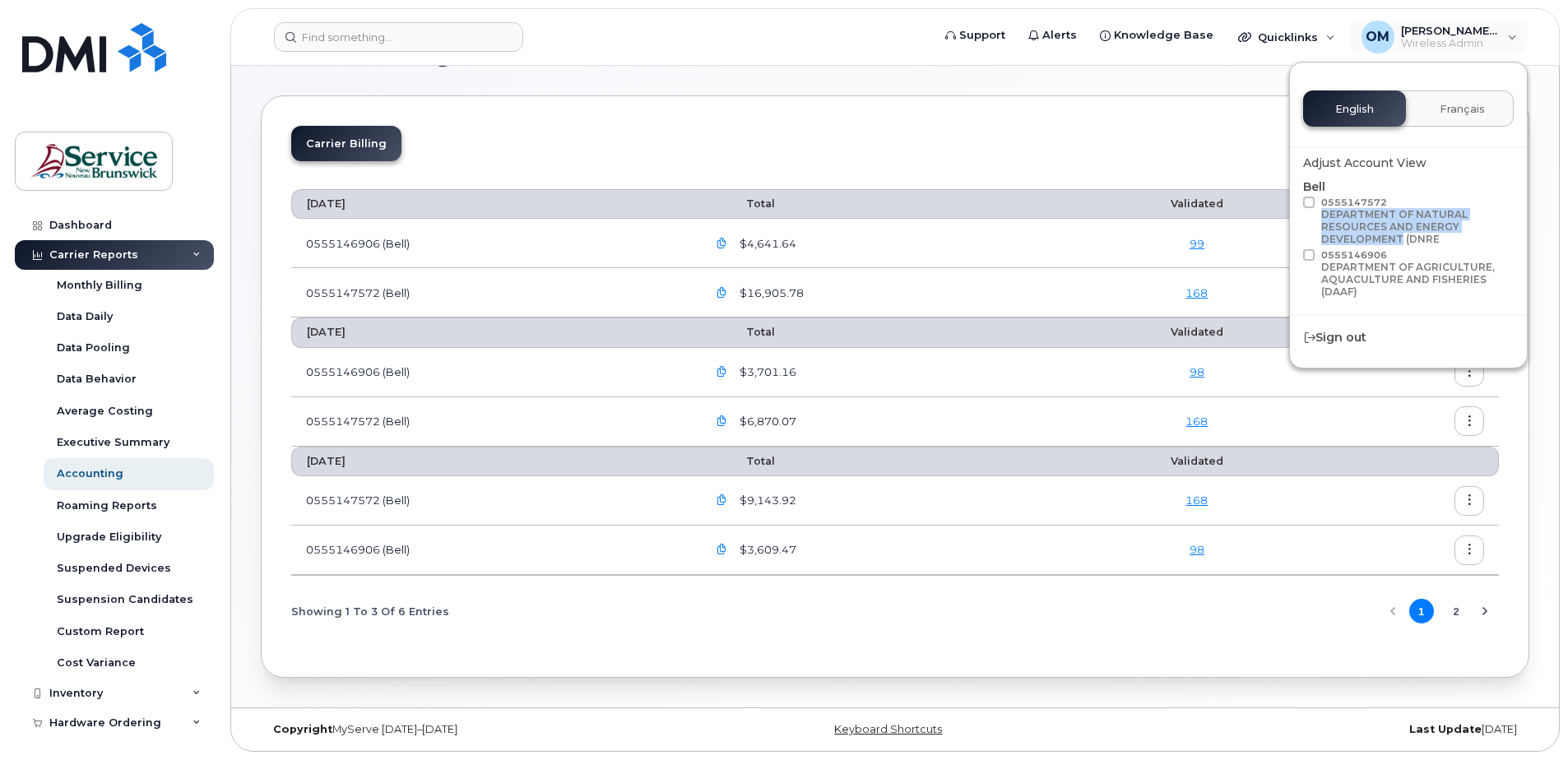
drag, startPoint x: 1323, startPoint y: 214, endPoint x: 1399, endPoint y: 238, distance: 79.7
click at [1399, 238] on div "DEPARTMENT OF NATURAL RESOURCES AND ENERGY DEVELOPMENT (DNRE" at bounding box center [1415, 227] width 187 height 37
copy div "DEPARTMENT OF NATURAL RESOURCES AND ENERGY DEVELOPMENT"
click at [725, 548] on icon "button" at bounding box center [721, 550] width 11 height 11
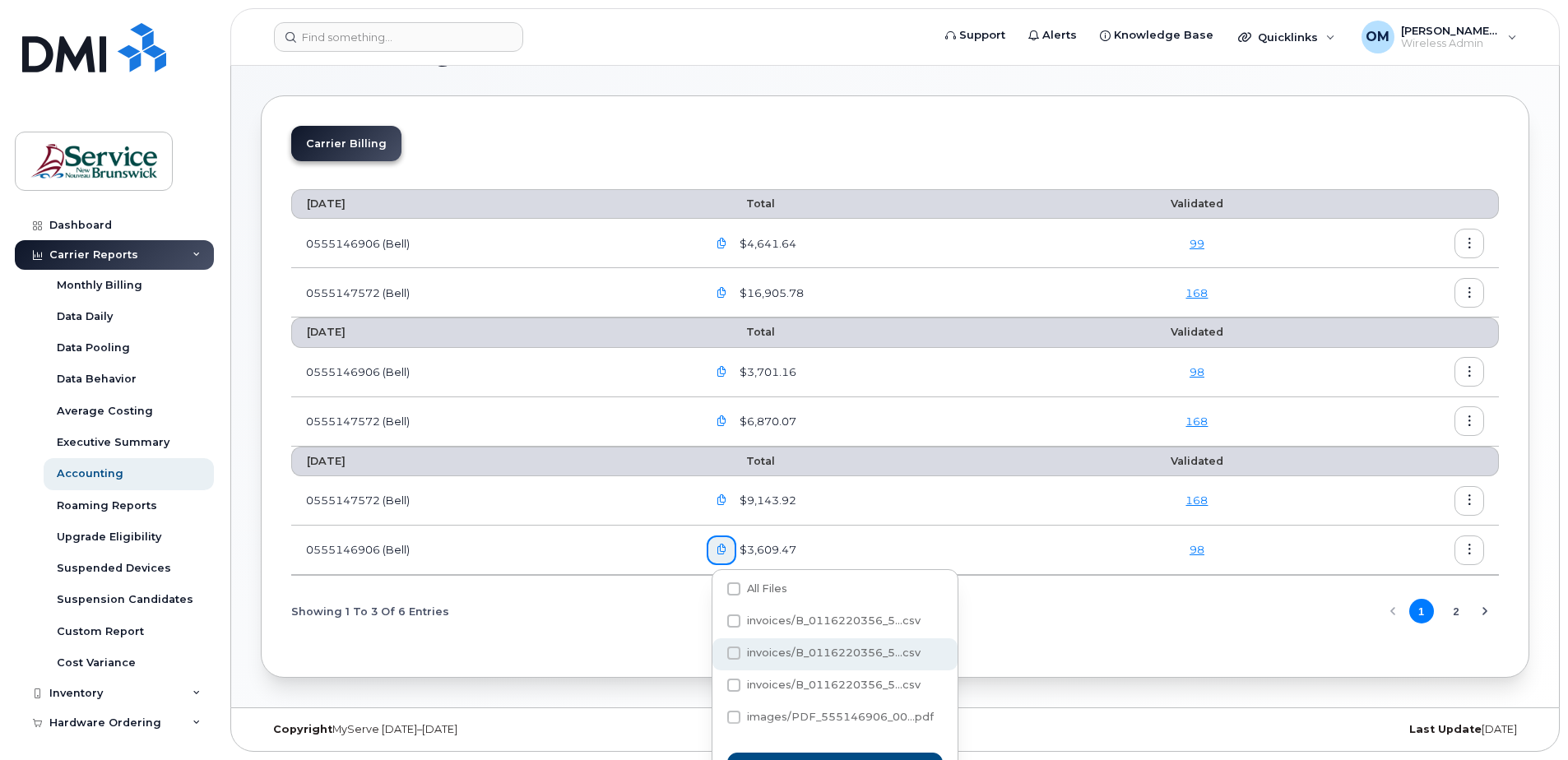
click at [735, 657] on span at bounding box center [734, 654] width 13 height 13
click at [715, 657] on input "invoices/B_0116220356_5...csv" at bounding box center [712, 655] width 8 height 8
checkbox input "true"
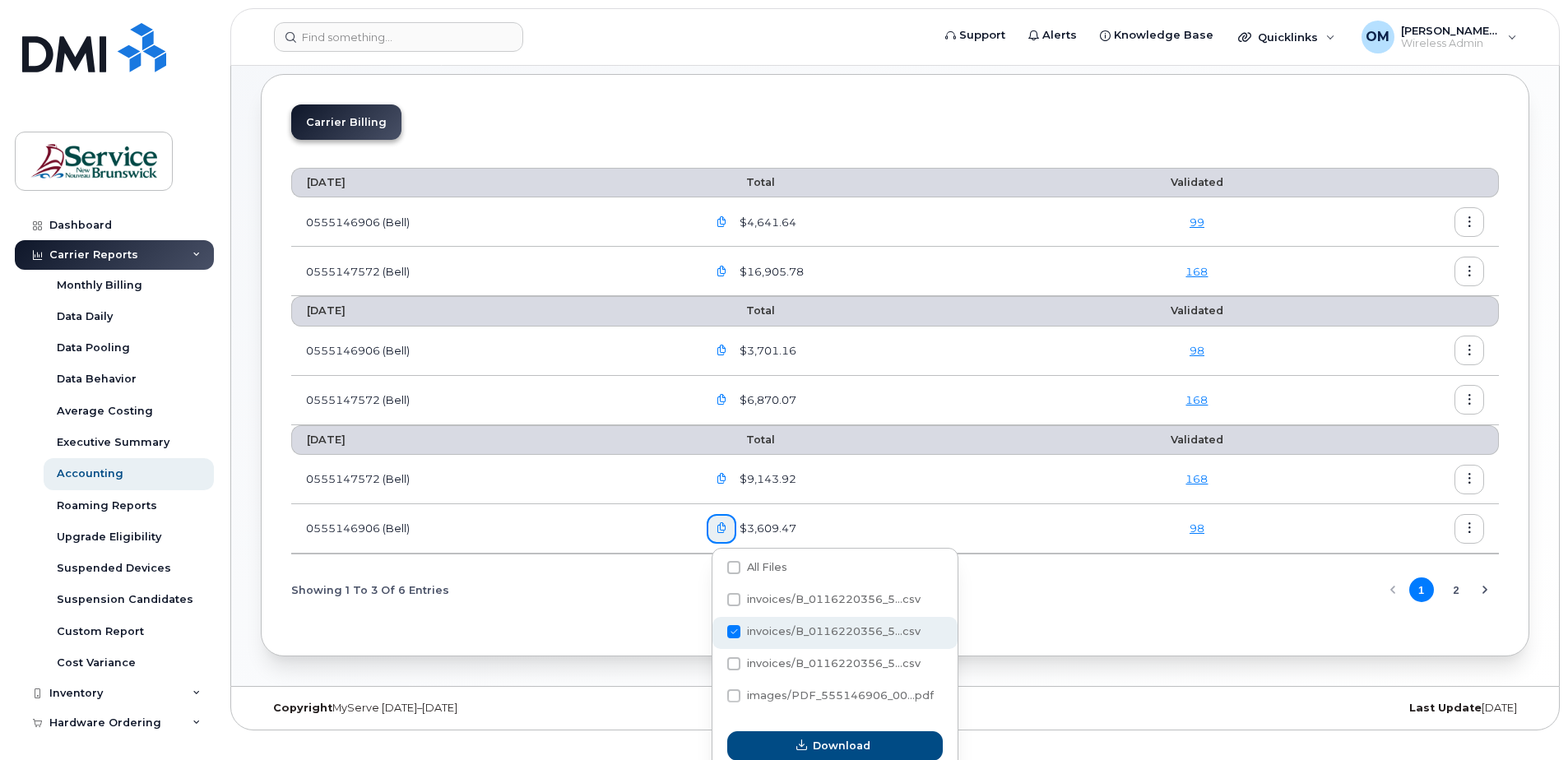
scroll to position [89, 0]
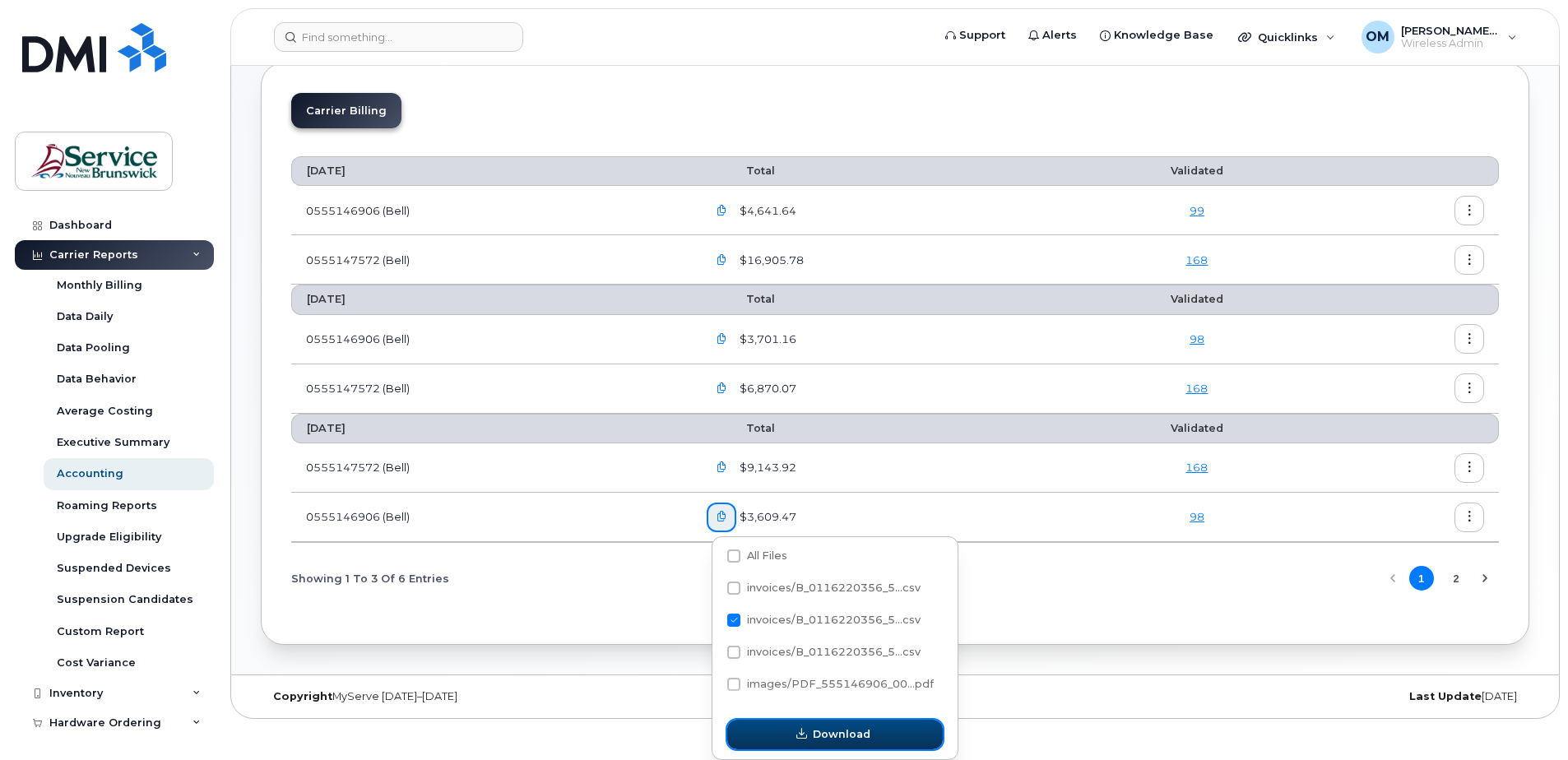
click at [839, 737] on span "Download" at bounding box center [841, 734] width 58 height 16
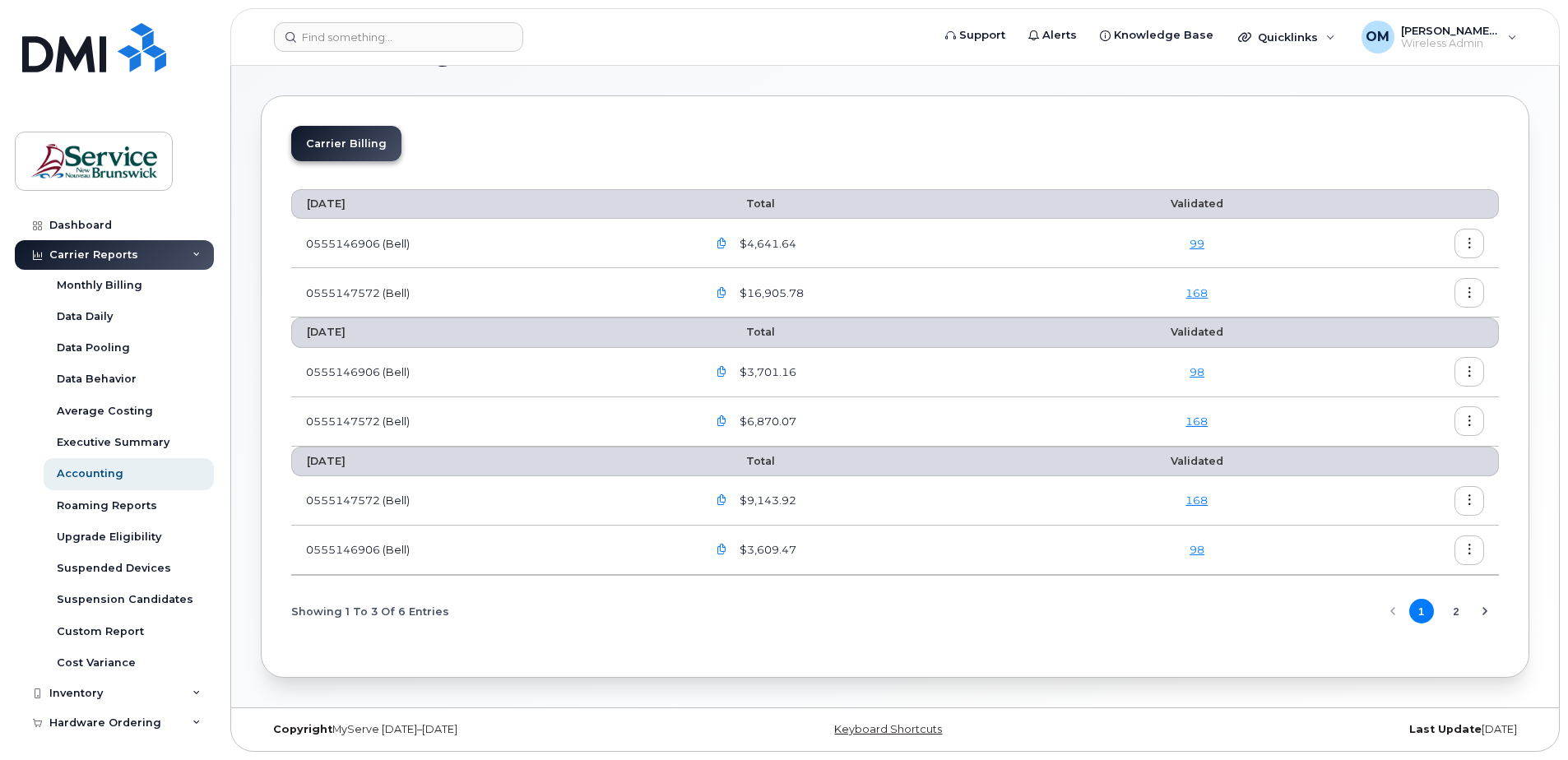
scroll to position [56, 0]
click at [1508, 28] on div "[PERSON_NAME], [PERSON_NAME] (DNRED/MRNDE-DAAF/MAAP) Wireless Admin" at bounding box center [1438, 37] width 178 height 33
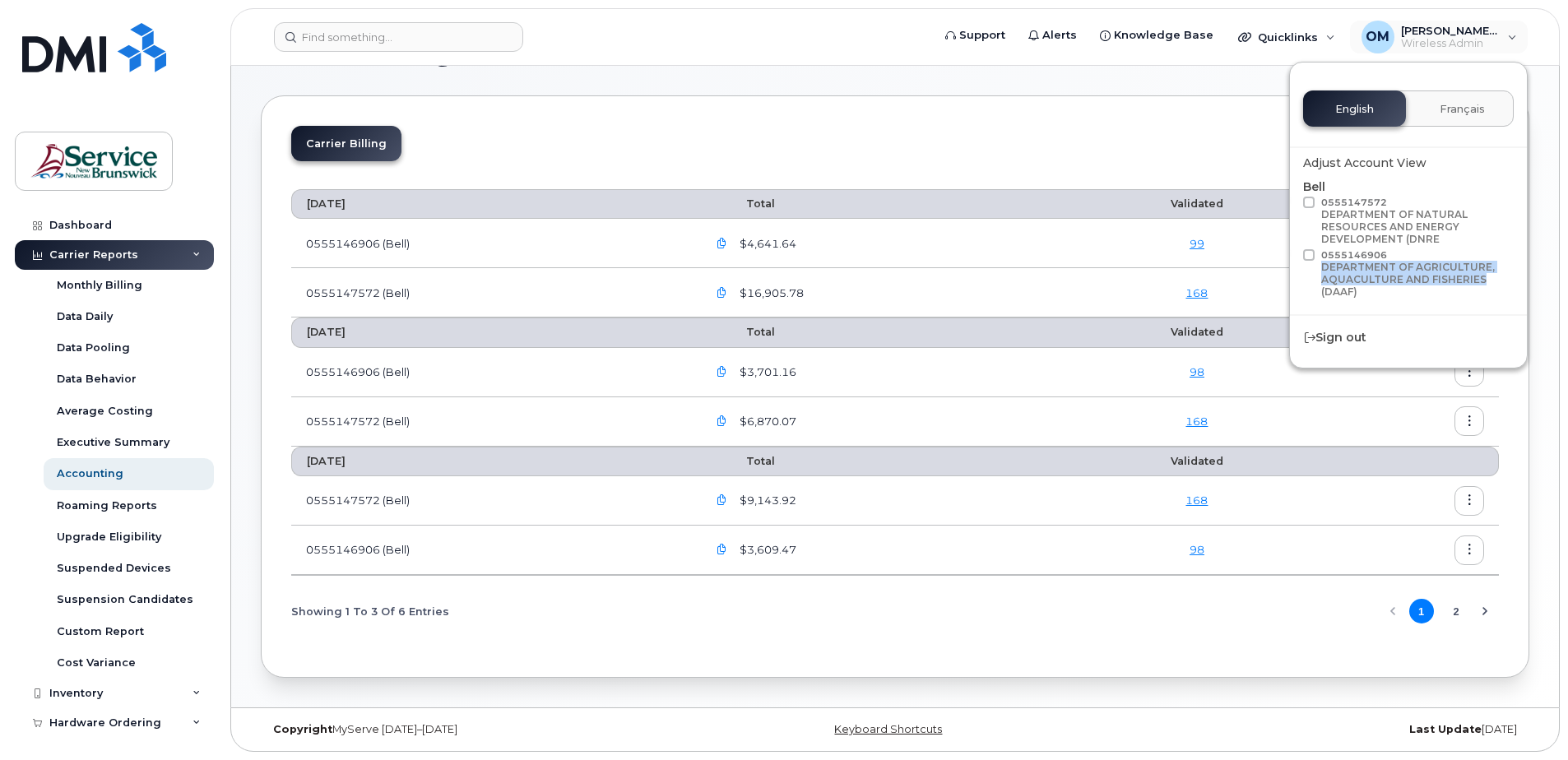
drag, startPoint x: 1322, startPoint y: 267, endPoint x: 1487, endPoint y: 281, distance: 165.6
click at [1487, 281] on div "DEPARTMENT OF AGRICULTURE, AQUACULTURE AND FISHERIES (DAAF)" at bounding box center [1415, 280] width 187 height 37
copy div "DEPARTMENT OF AGRICULTURE, AQUACULTURE AND FISHERIES"
click at [1460, 613] on button "2" at bounding box center [1456, 611] width 24 height 24
